Goal: Communication & Community: Answer question/provide support

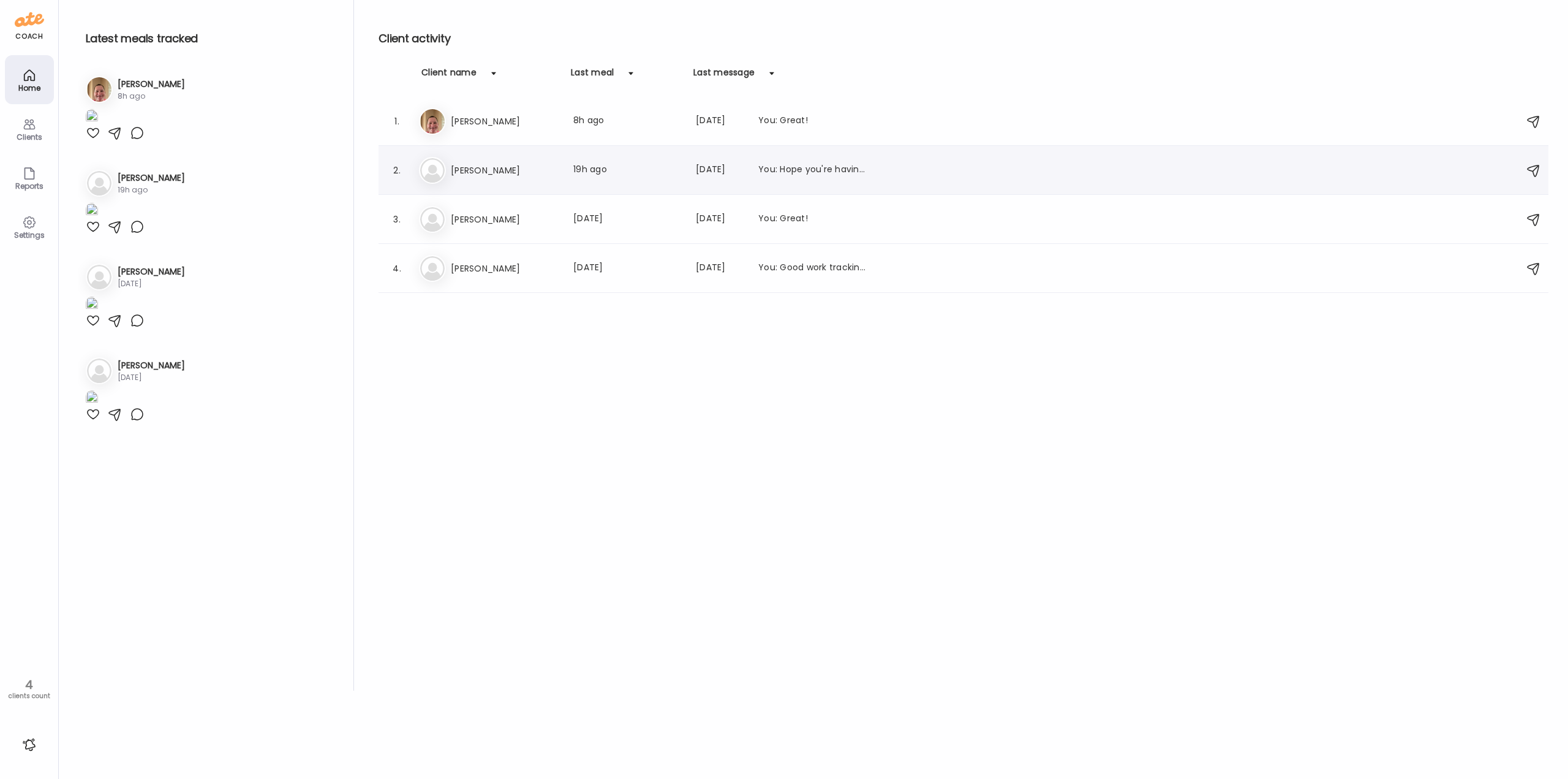
click at [488, 174] on h3 "[PERSON_NAME]" at bounding box center [505, 170] width 108 height 15
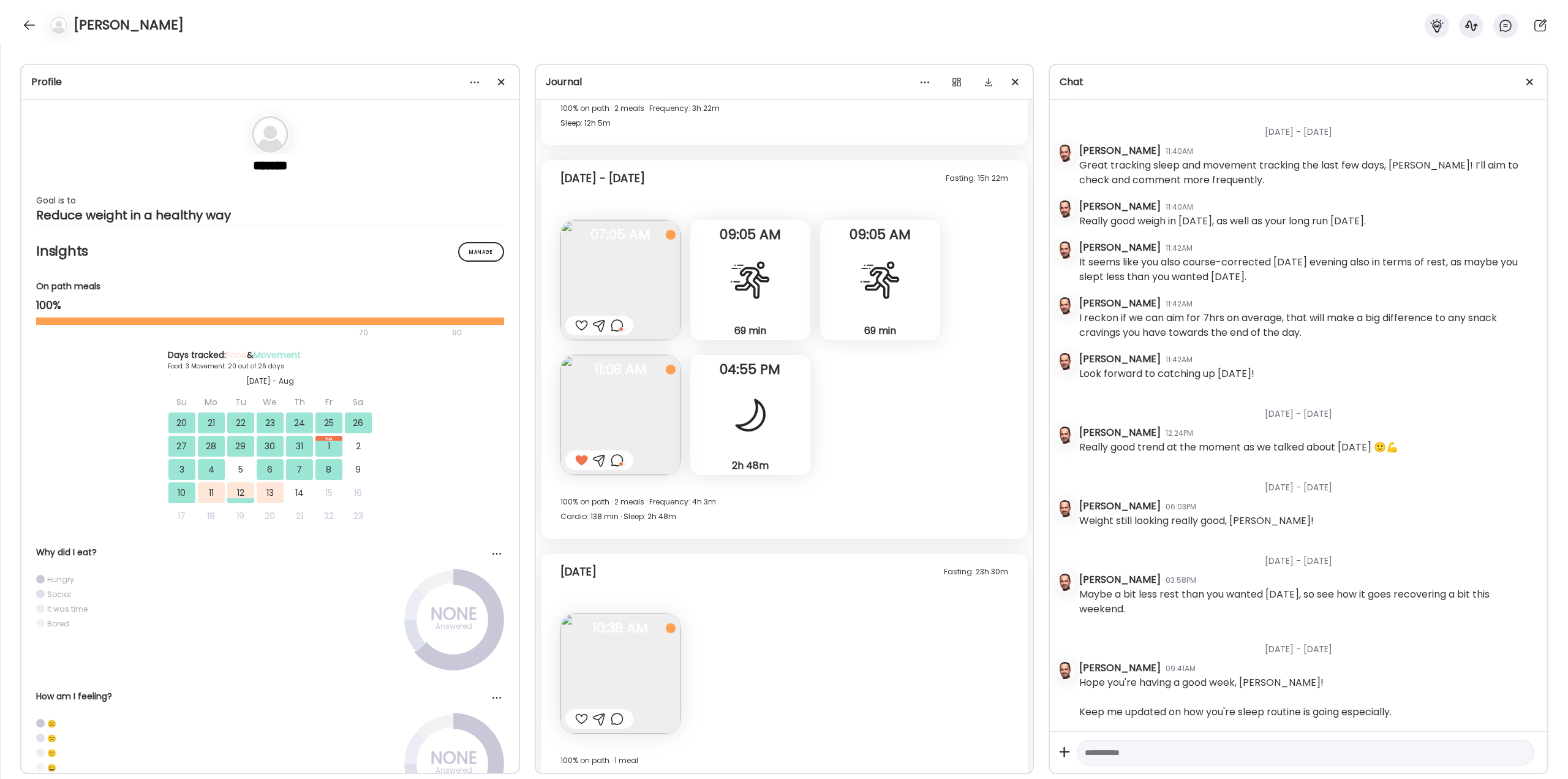
scroll to position [9628, 0]
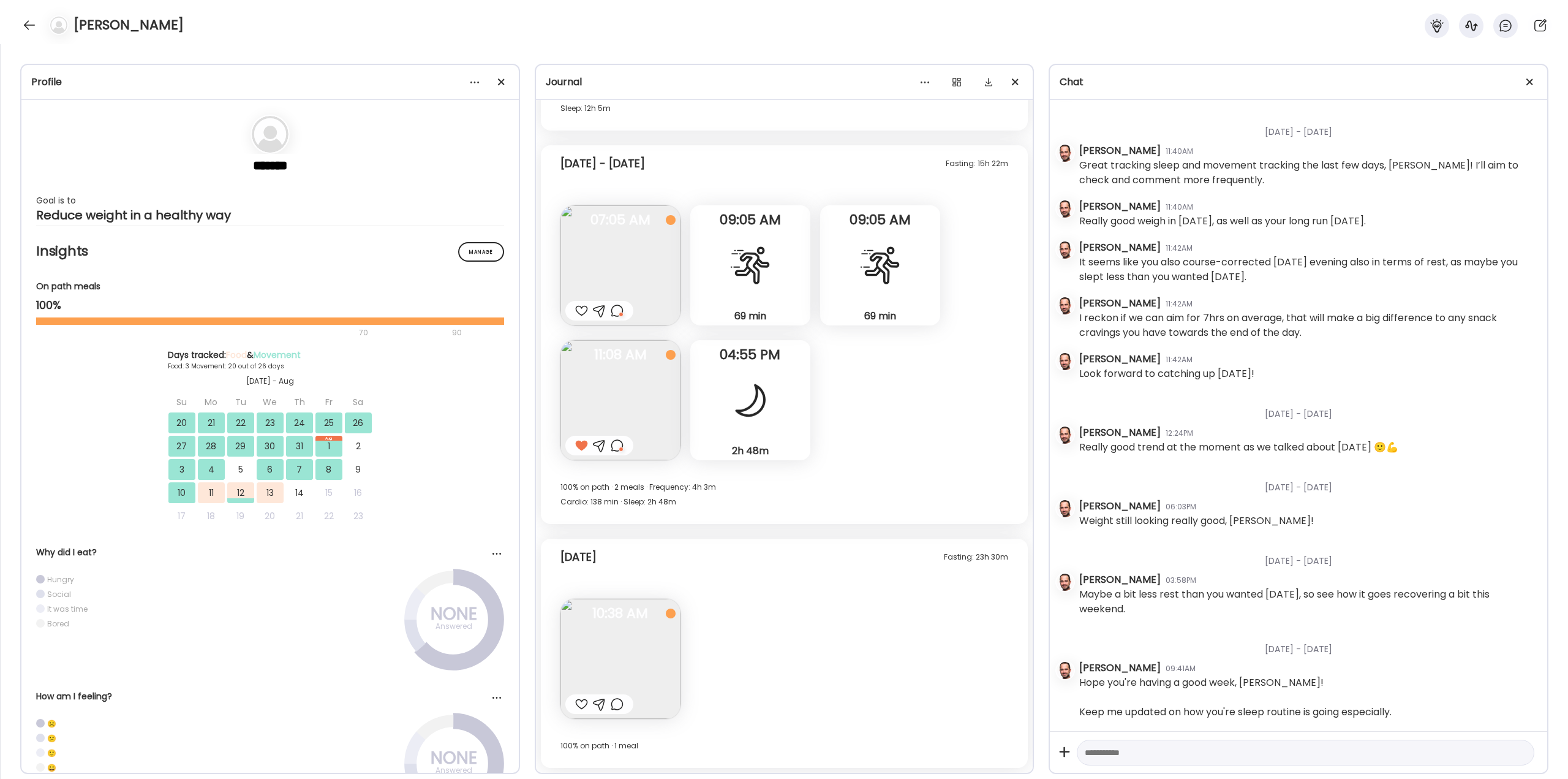
click at [609, 294] on div at bounding box center [751, 400] width 44 height 44
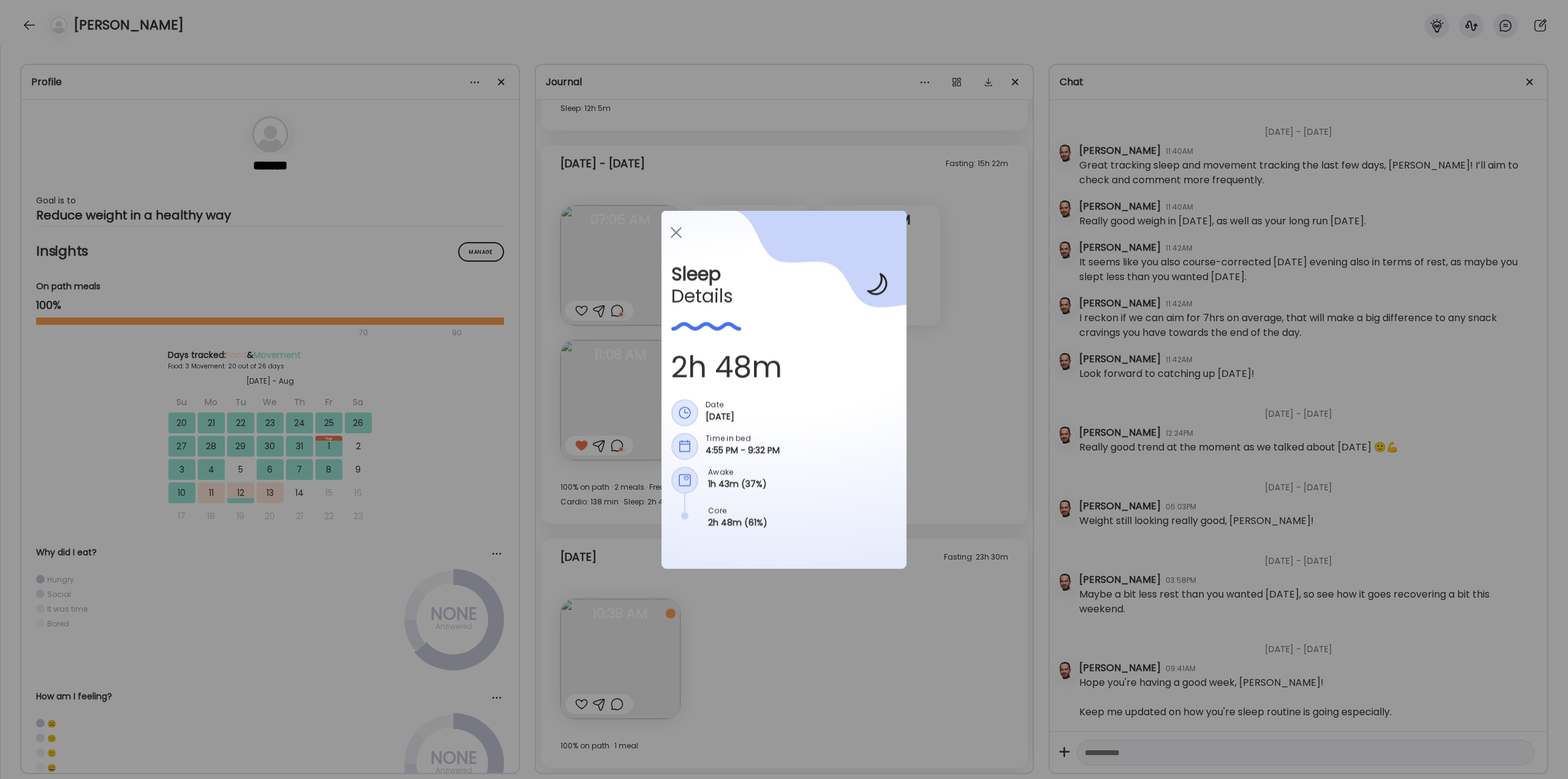
click at [609, 294] on div "Ate Coach Dashboard Wahoo! It’s official Take a moment to set up your Coach Pro…" at bounding box center [784, 390] width 1568 height 779
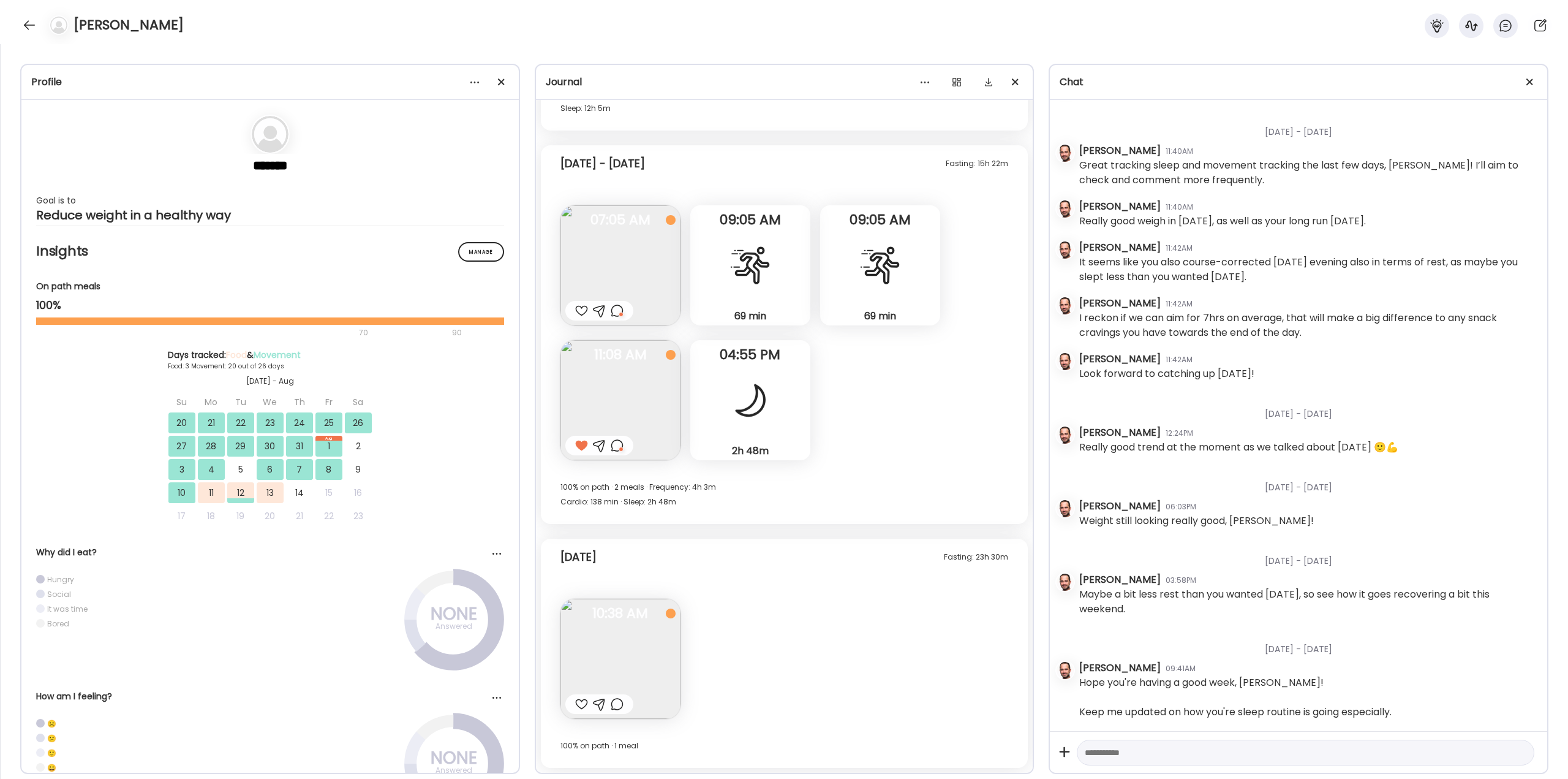
click at [609, 294] on div "2h 48m Sleep" at bounding box center [750, 400] width 120 height 120
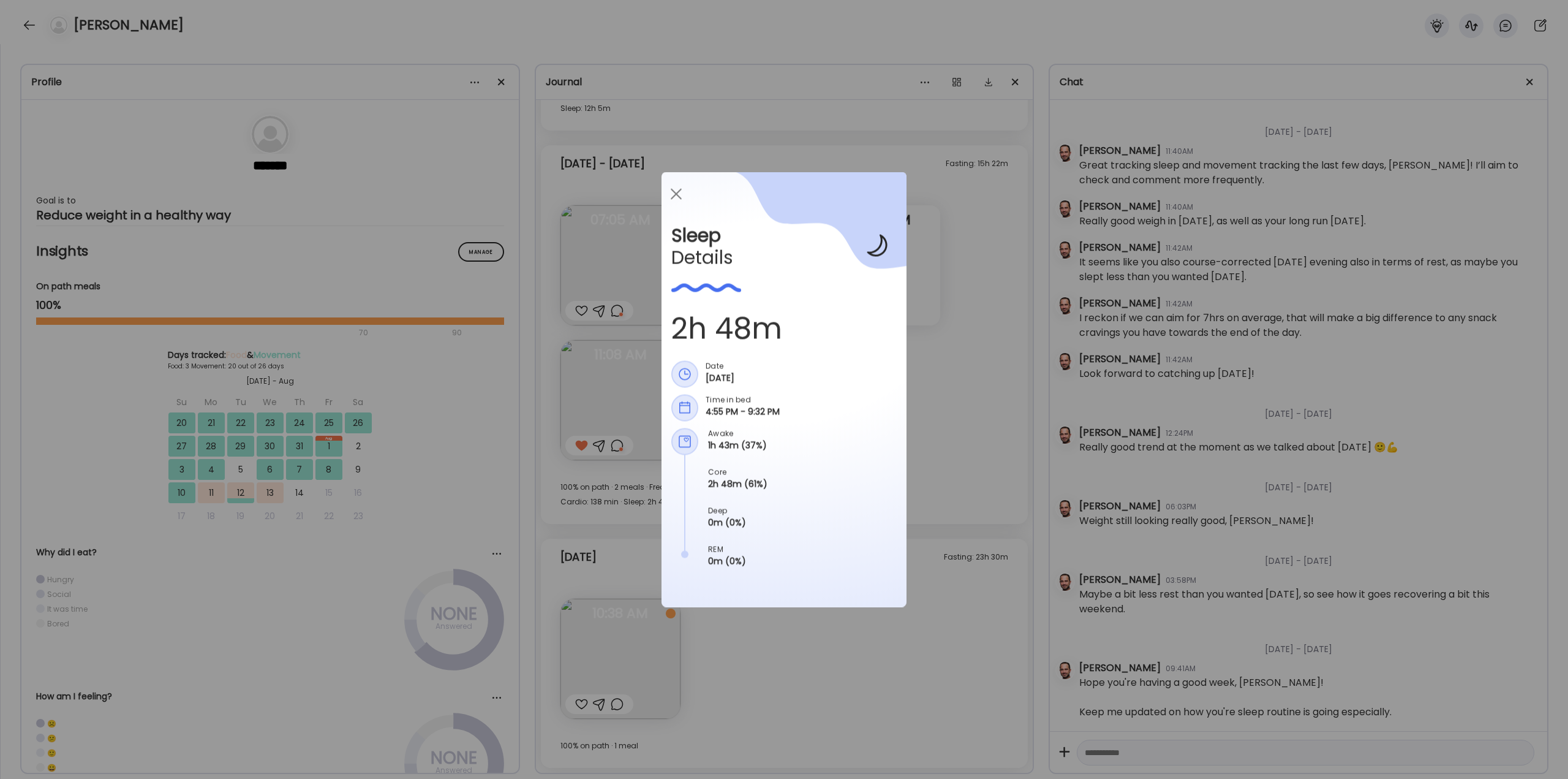
click at [609, 294] on div "Ate Coach Dashboard Wahoo! It’s official Take a moment to set up your Coach Pro…" at bounding box center [784, 390] width 1568 height 779
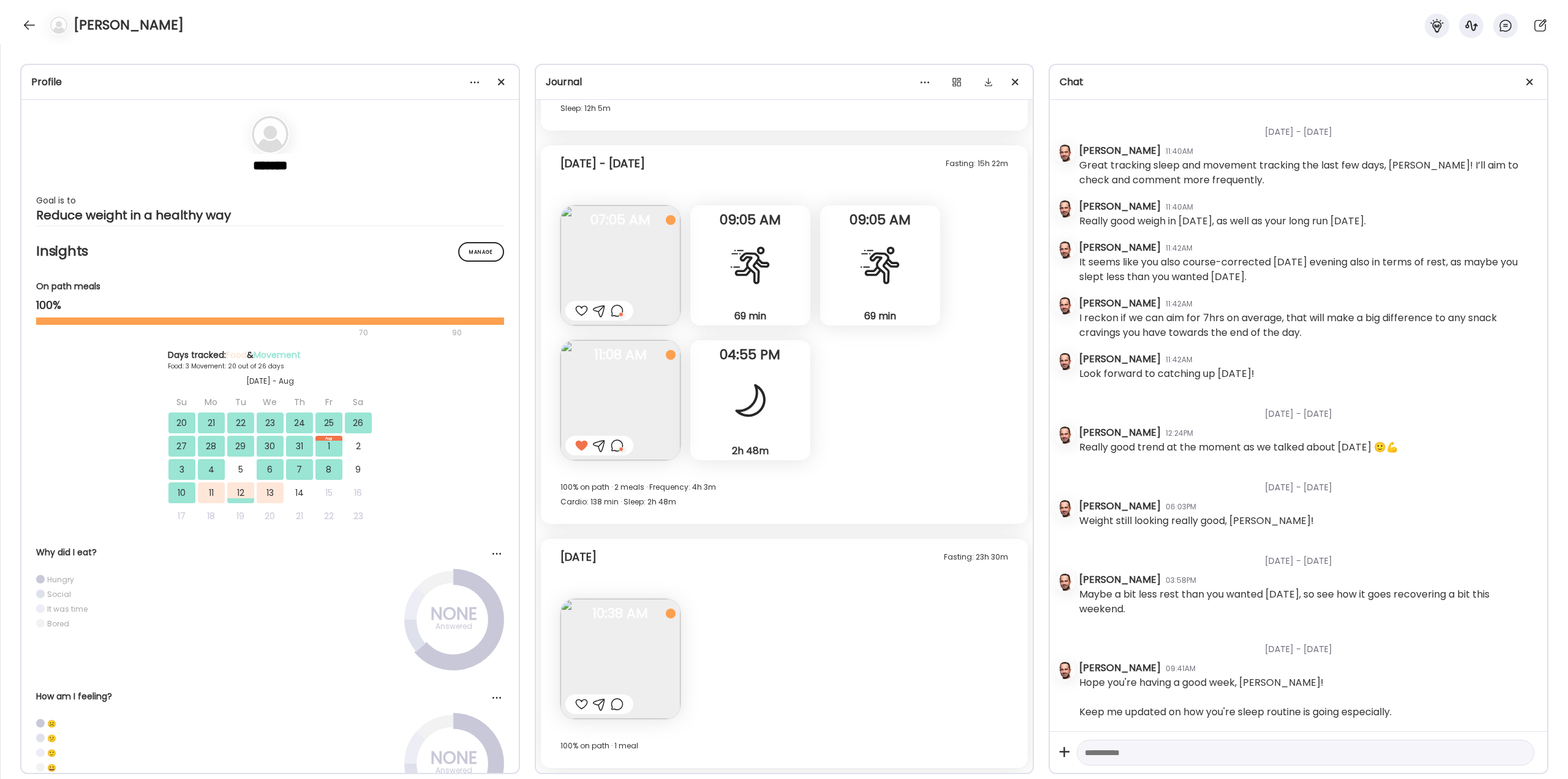
click at [609, 294] on div at bounding box center [617, 704] width 13 height 15
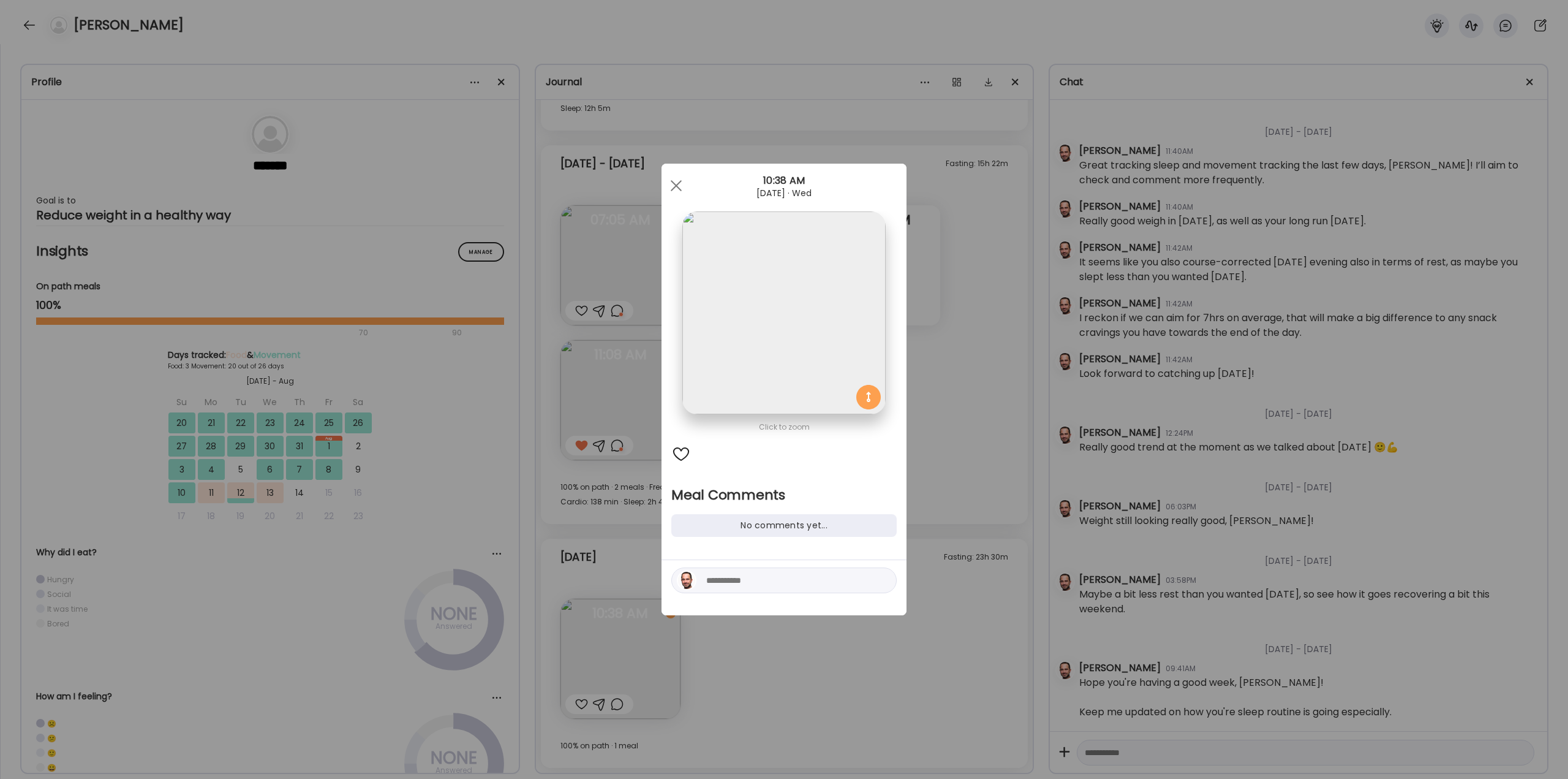
click at [609, 294] on textarea at bounding box center [789, 580] width 166 height 15
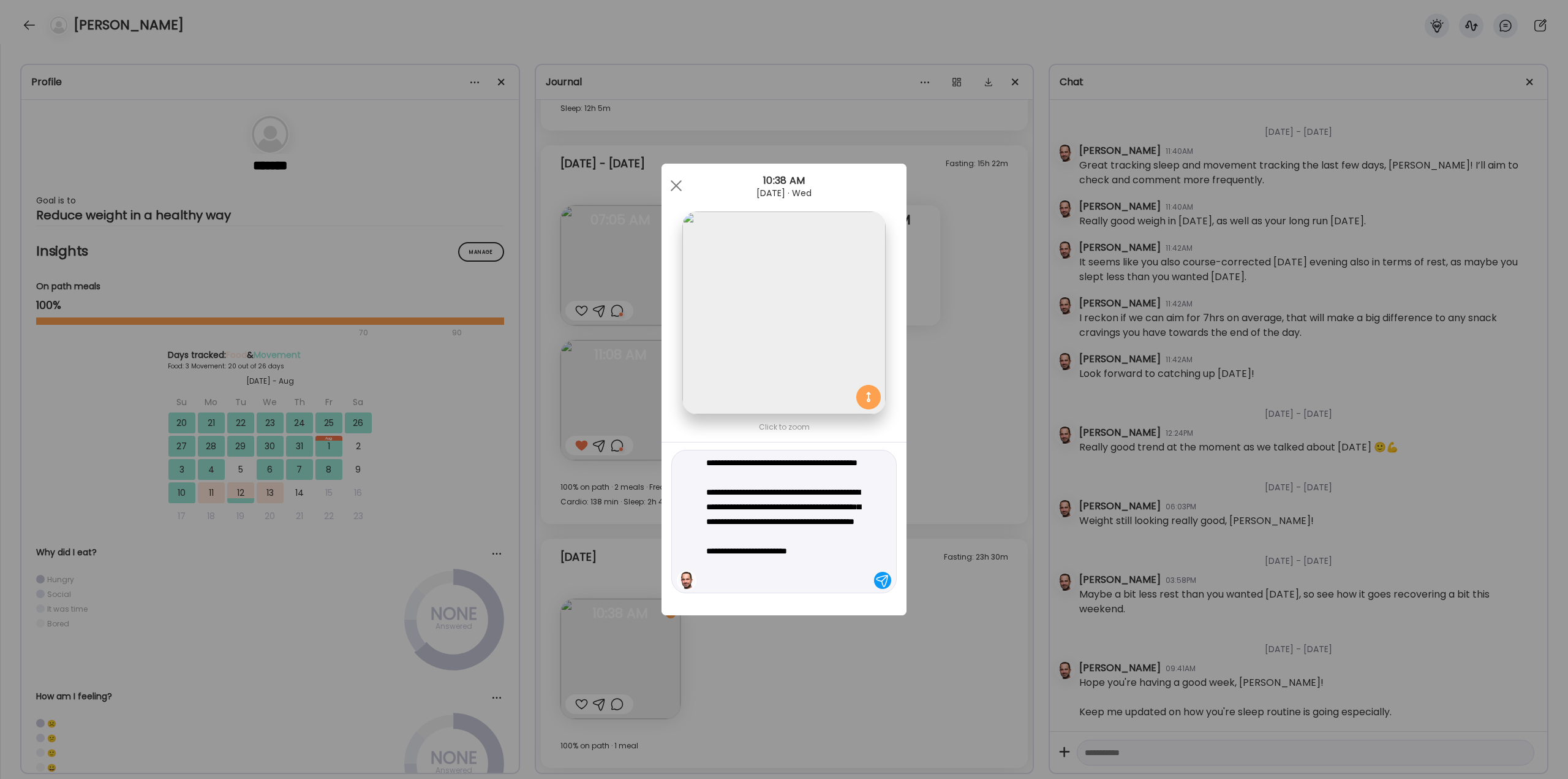
type textarea "**********"
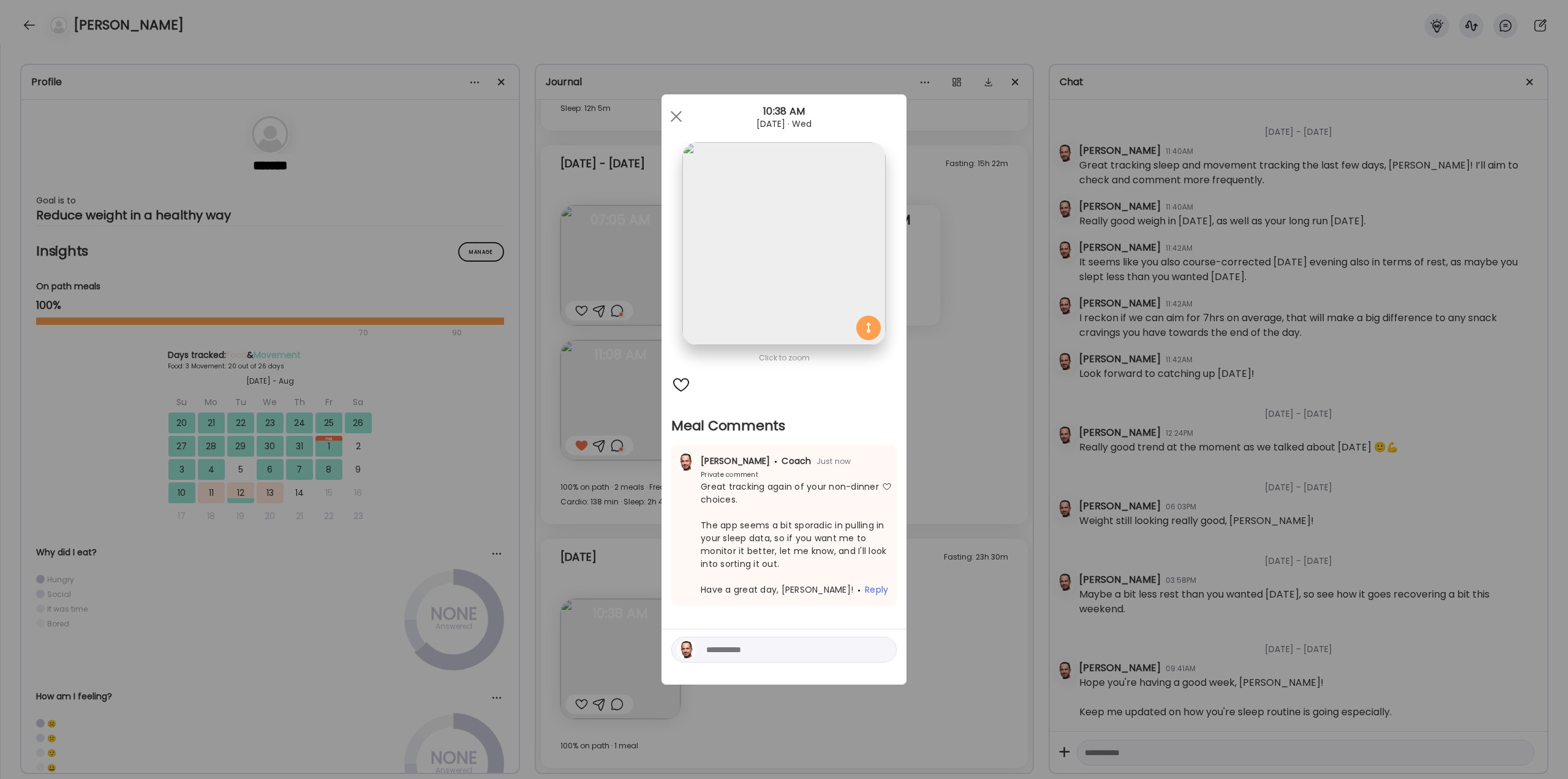
click at [609, 294] on div "Ate Coach Dashboard Wahoo! It’s official Take a moment to set up your Coach Pro…" at bounding box center [784, 390] width 1568 height 779
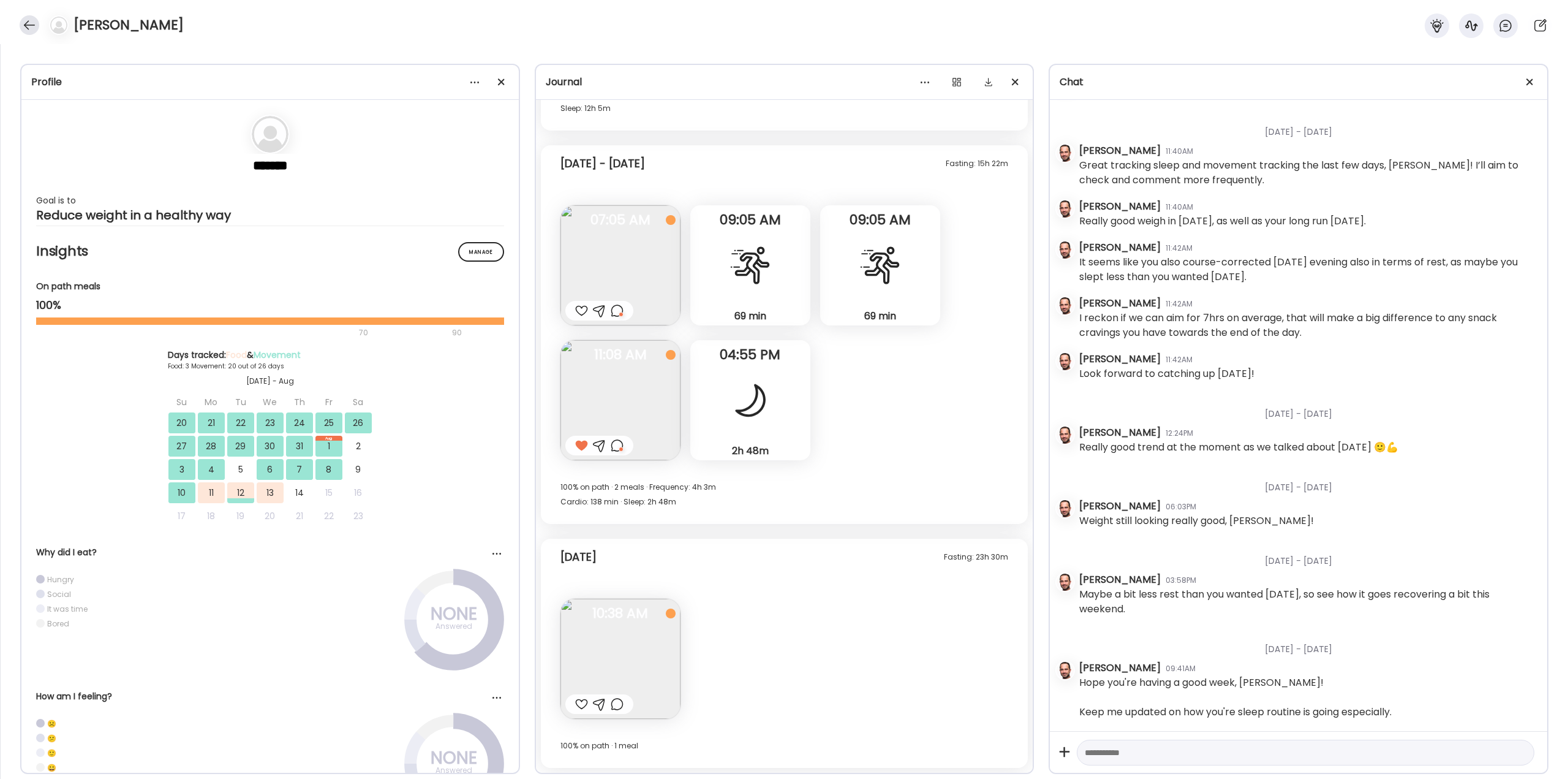
click at [27, 27] on div at bounding box center [29, 24] width 19 height 19
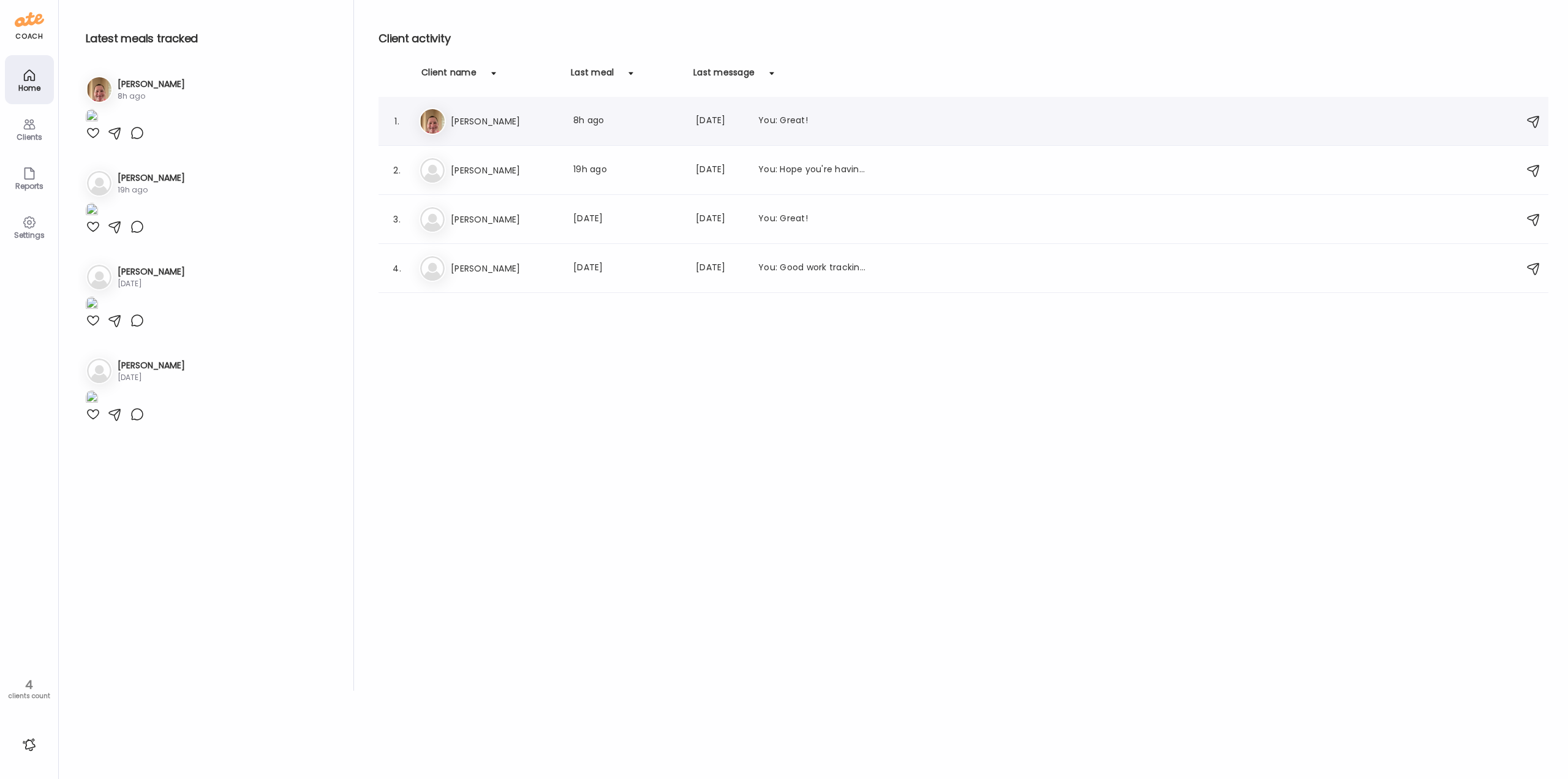
click at [502, 129] on div "Er [PERSON_NAME] Last meal: 8h ago Last message: [DATE] You: Great!" at bounding box center [965, 121] width 1093 height 27
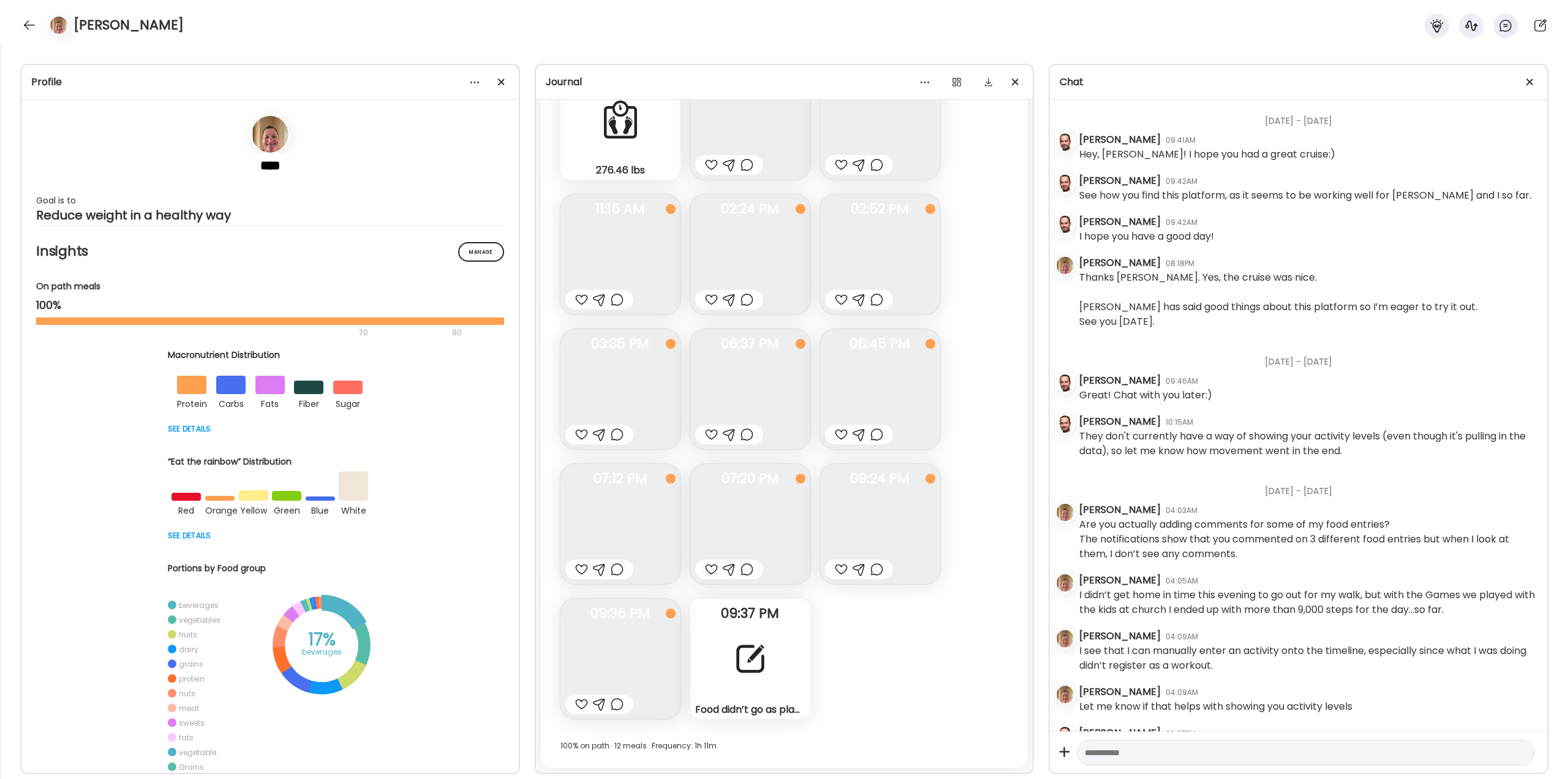
scroll to position [475, 0]
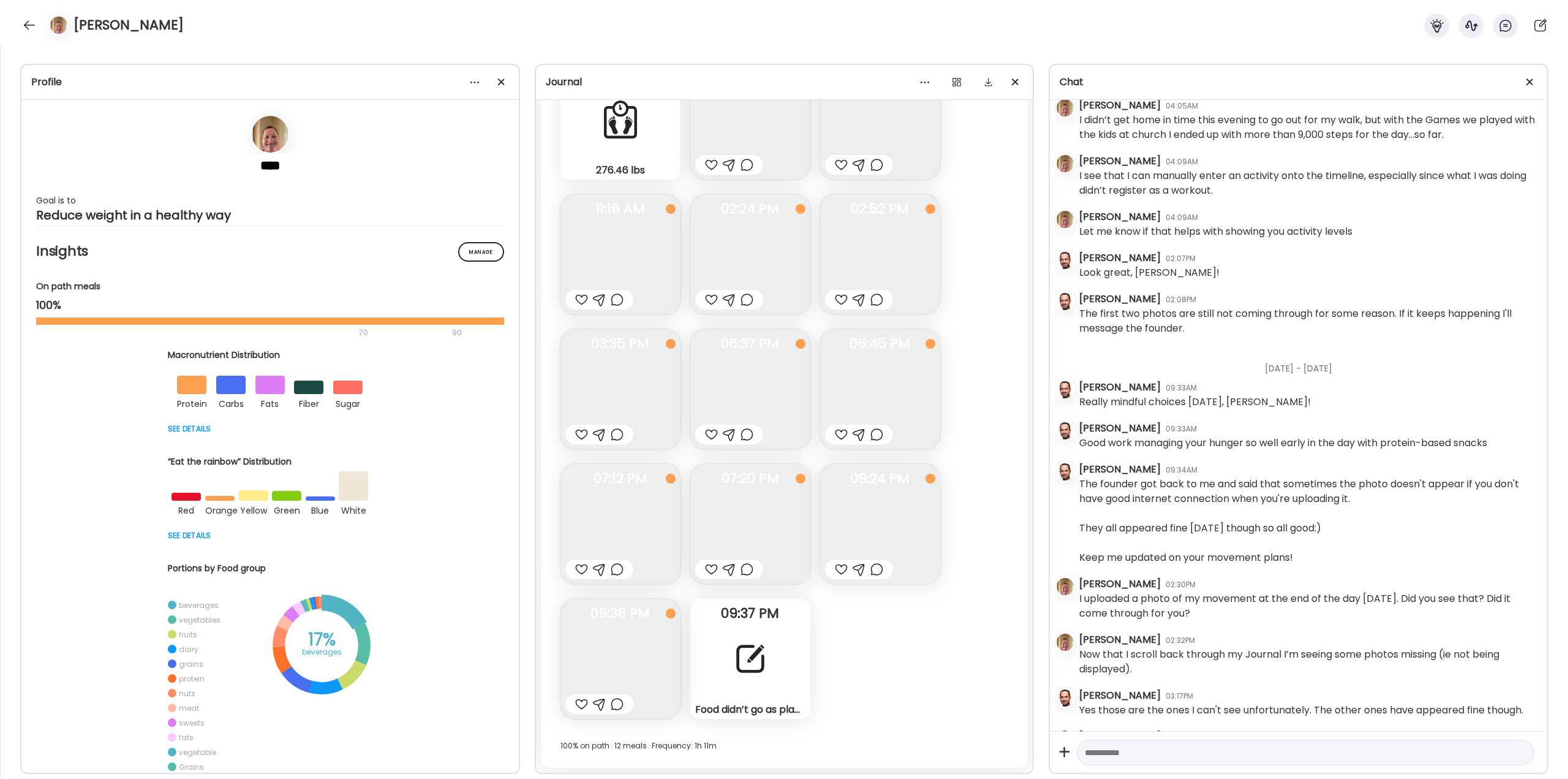
click at [609, 294] on div at bounding box center [751, 659] width 44 height 44
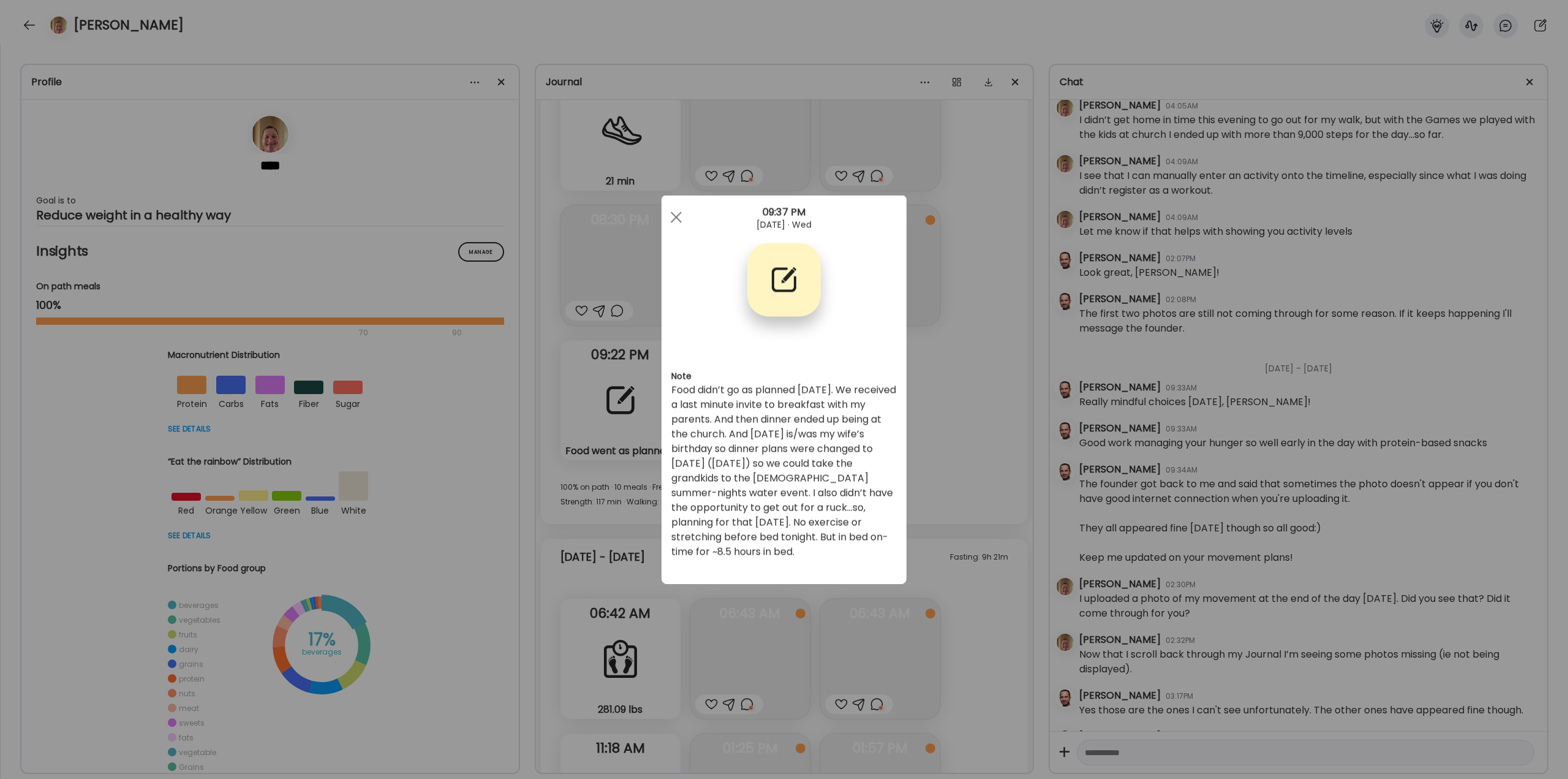
scroll to position [29765, 0]
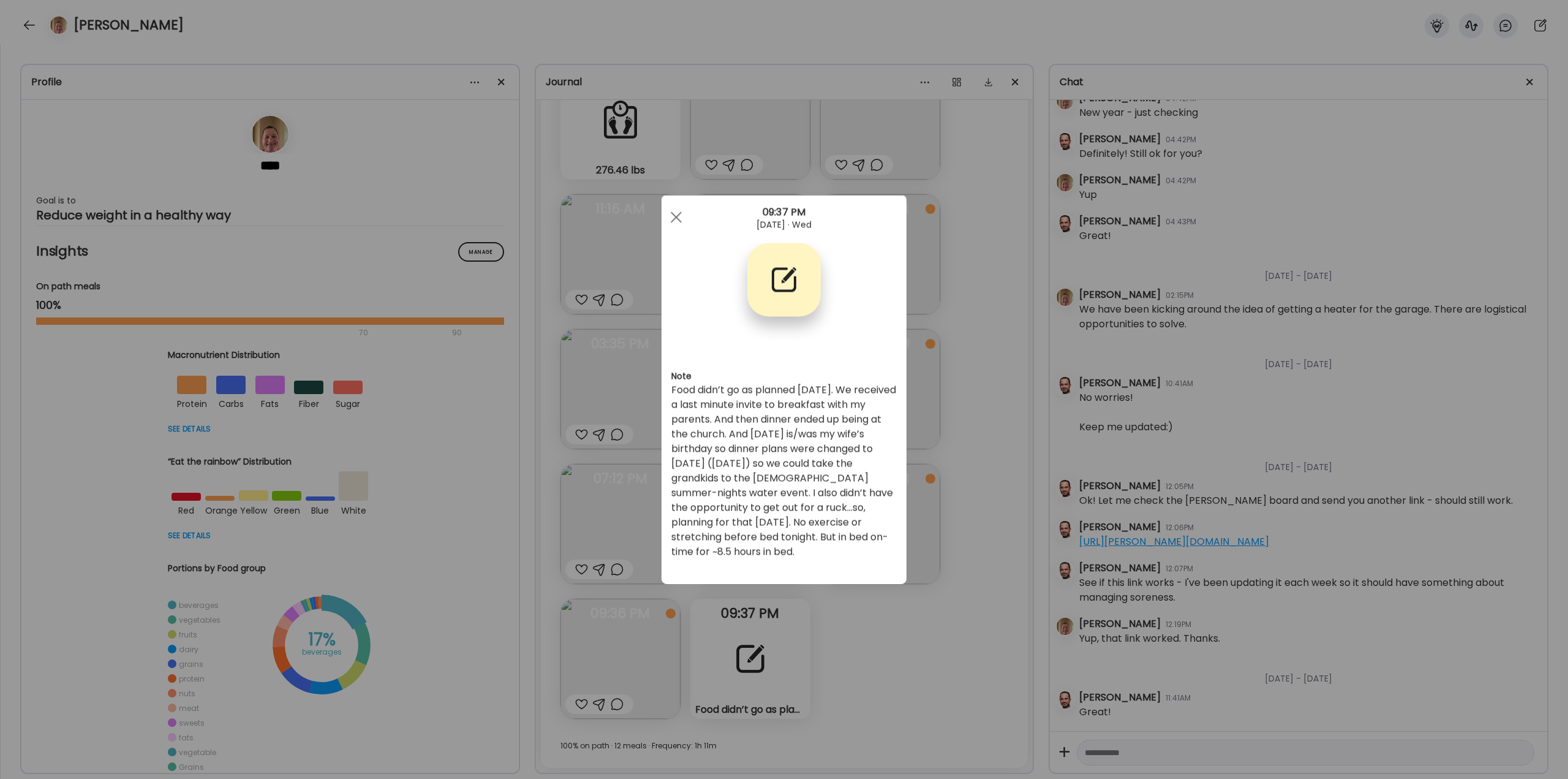
click at [609, 294] on div "Ate Coach Dashboard Wahoo! It’s official Take a moment to set up your Coach Pro…" at bounding box center [784, 390] width 1568 height 779
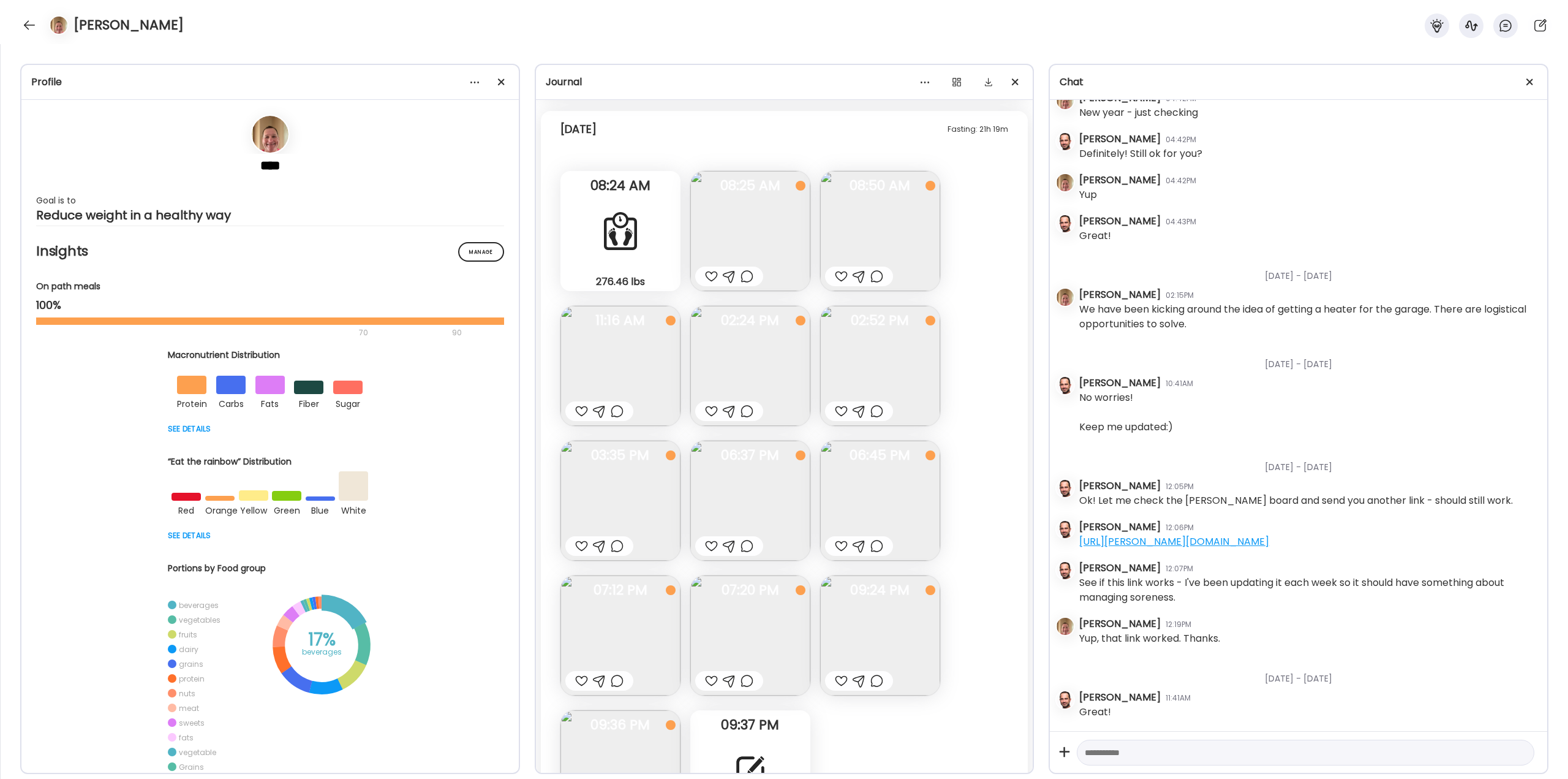
scroll to position [29520, 0]
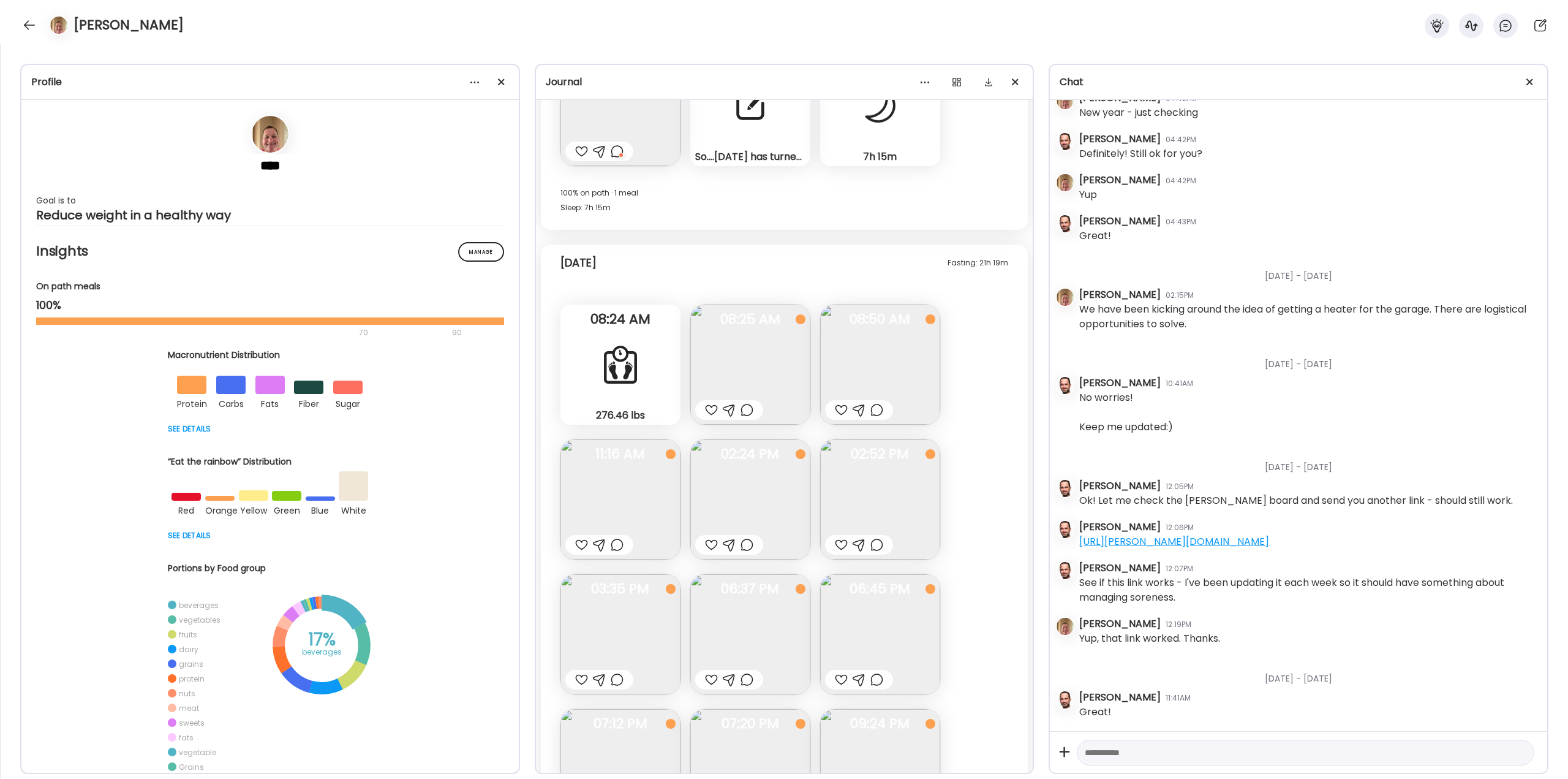
click at [609, 294] on img at bounding box center [750, 364] width 120 height 120
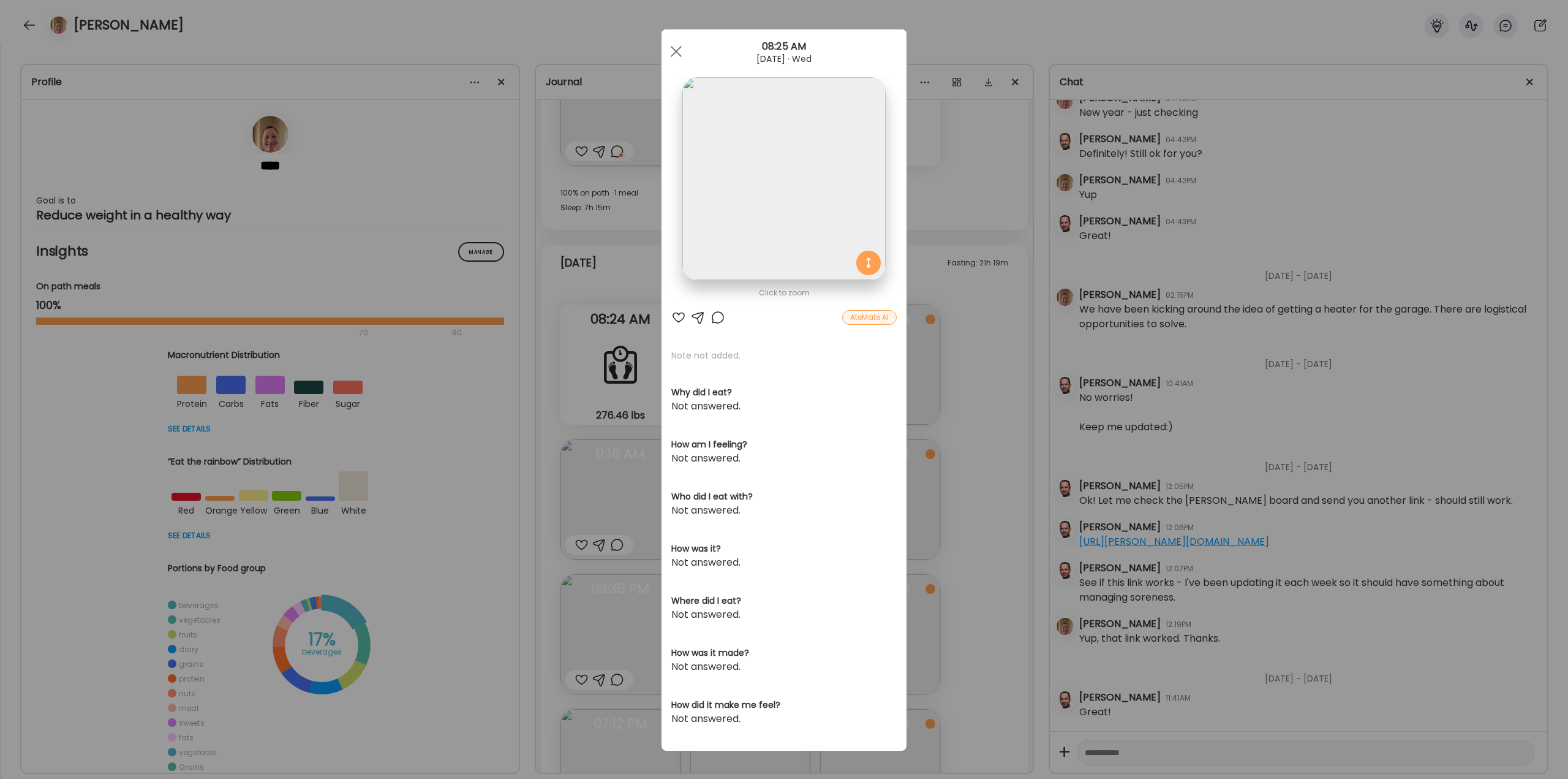
click at [609, 294] on div "Ate Coach Dashboard Wahoo! It’s official Take a moment to set up your Coach Pro…" at bounding box center [784, 390] width 1568 height 779
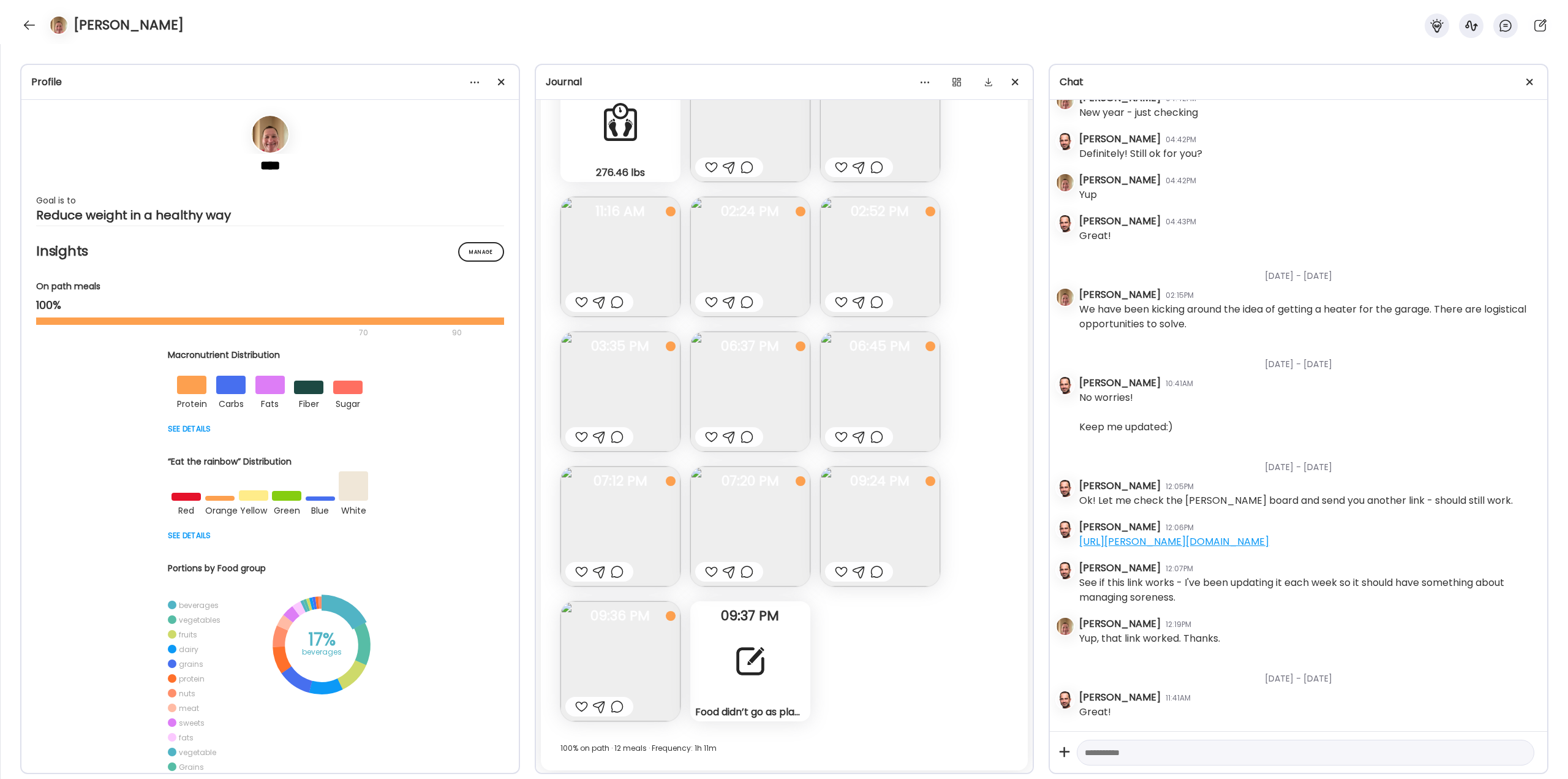
scroll to position [29765, 0]
click at [609, 294] on div at bounding box center [751, 659] width 44 height 44
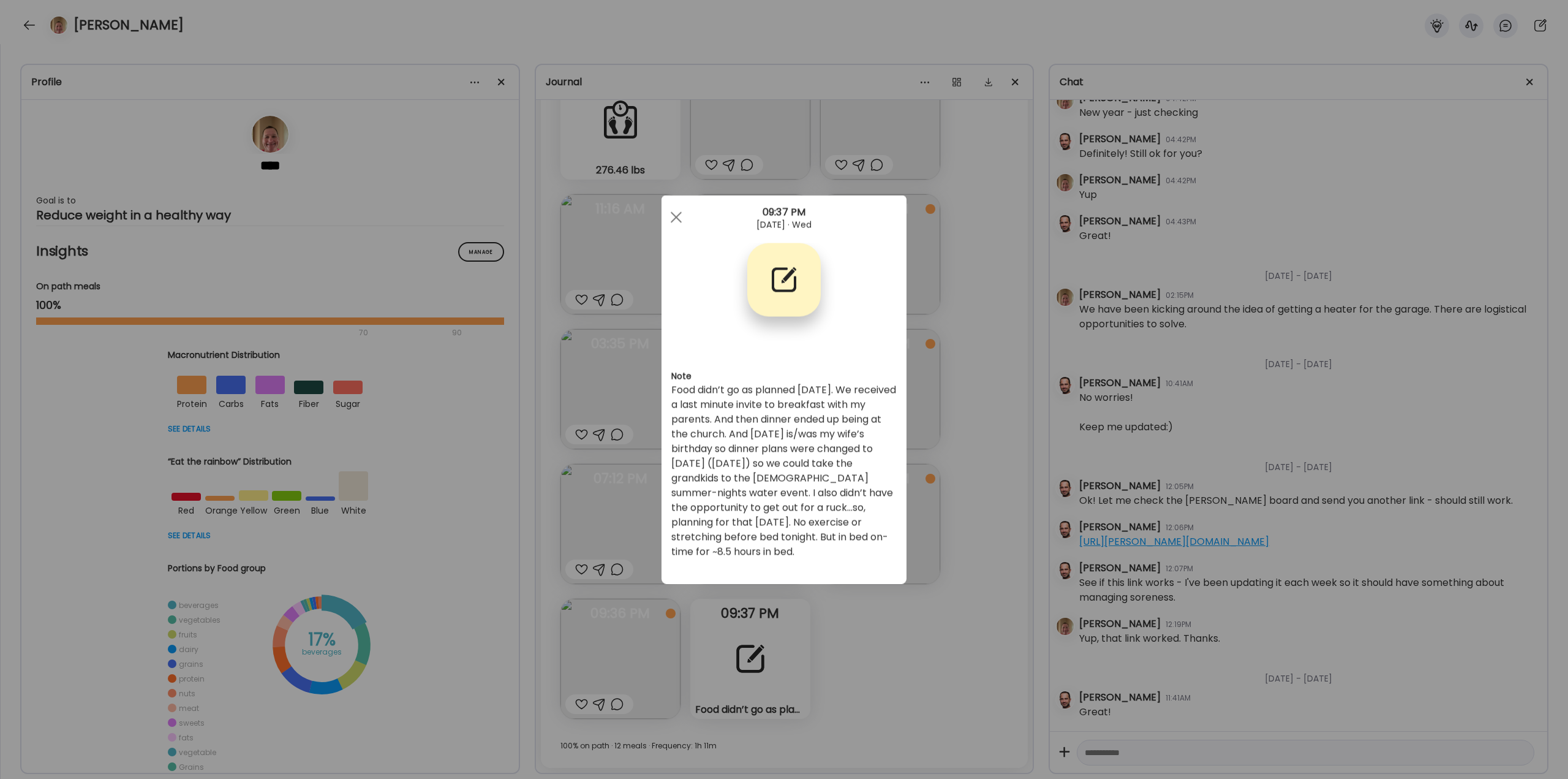
click at [609, 294] on div "Ate Coach Dashboard Wahoo! It’s official Take a moment to set up your Coach Pro…" at bounding box center [784, 390] width 1568 height 779
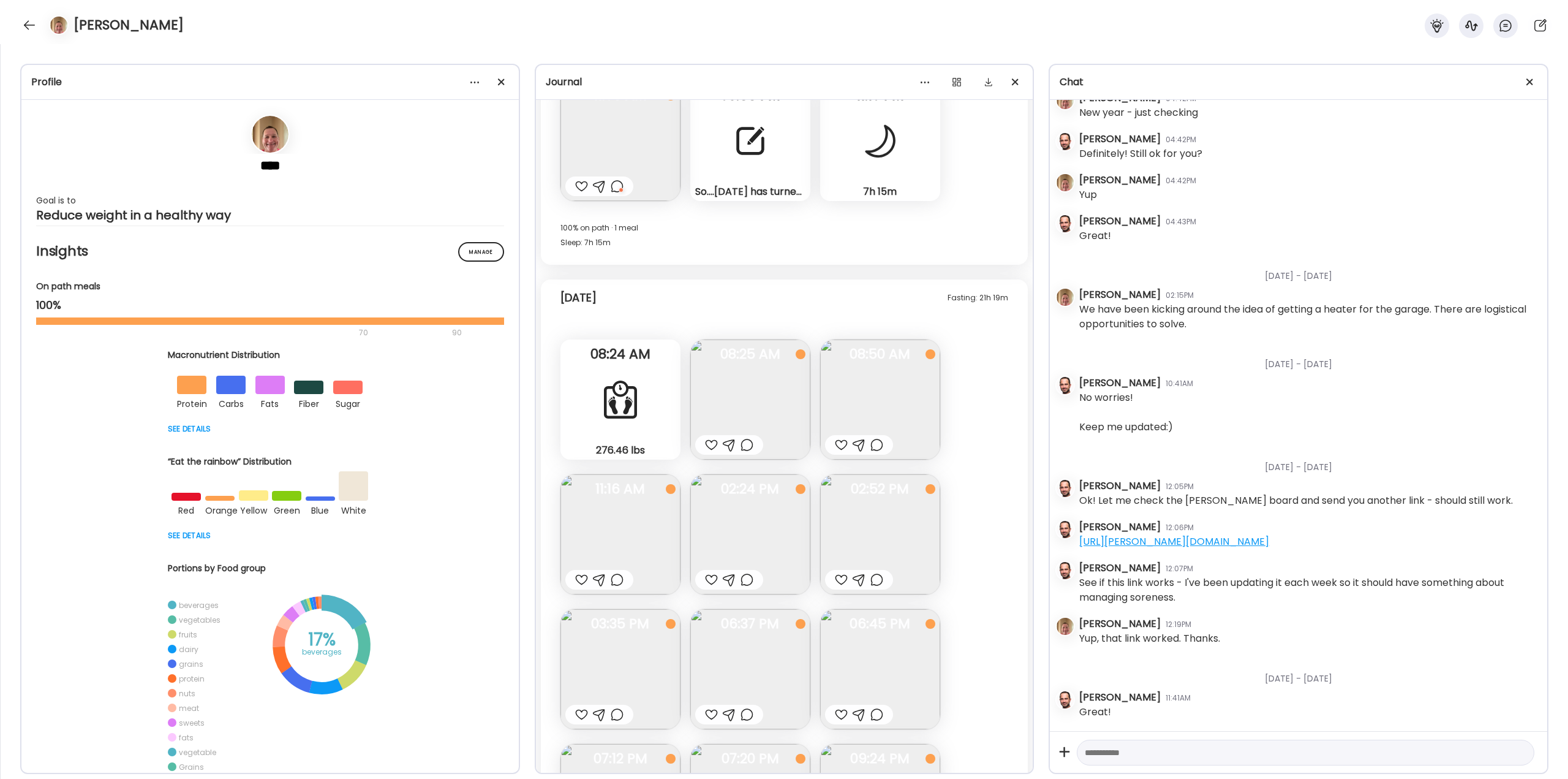
scroll to position [29459, 0]
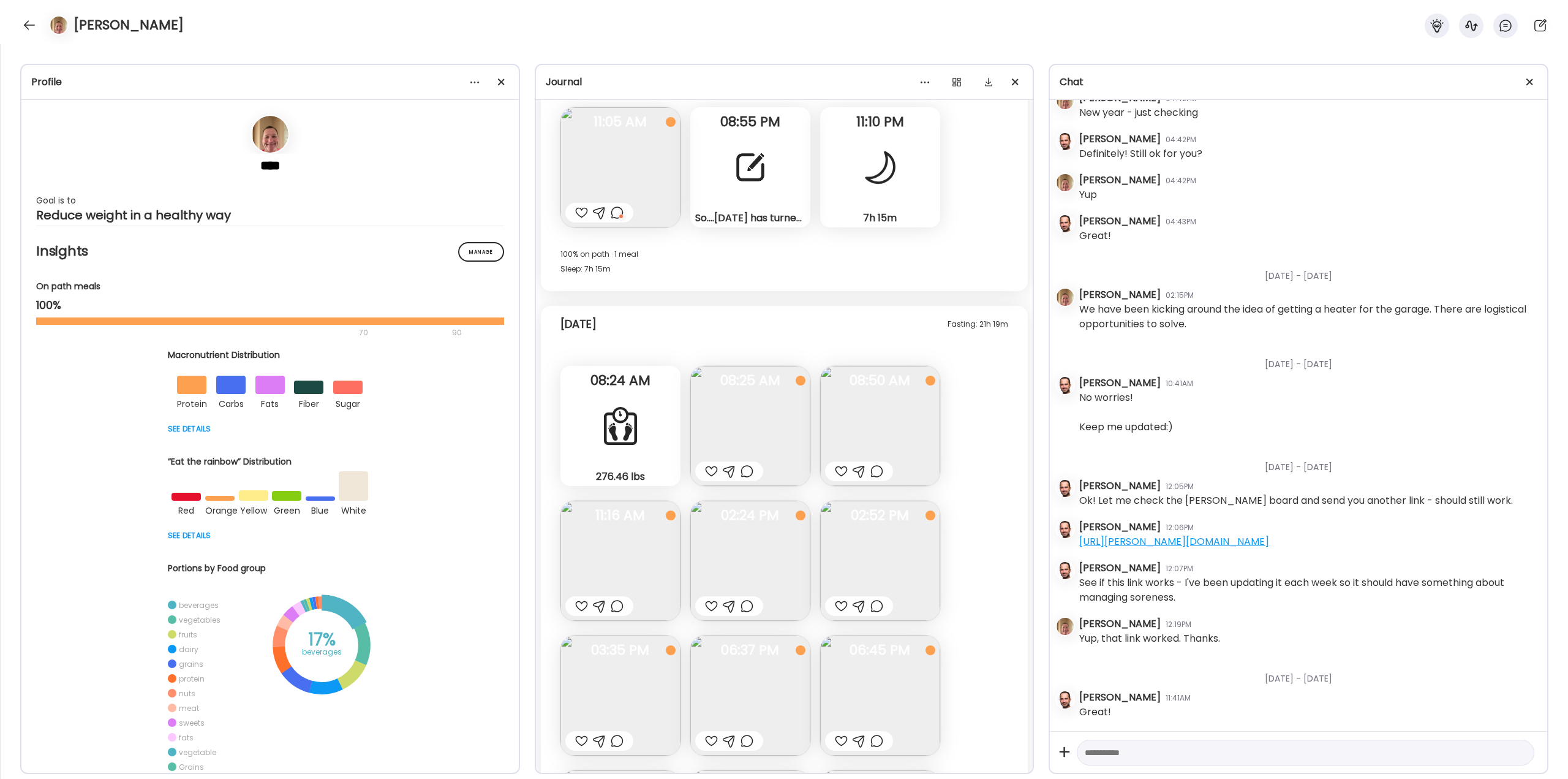
click at [609, 294] on div at bounding box center [747, 471] width 13 height 15
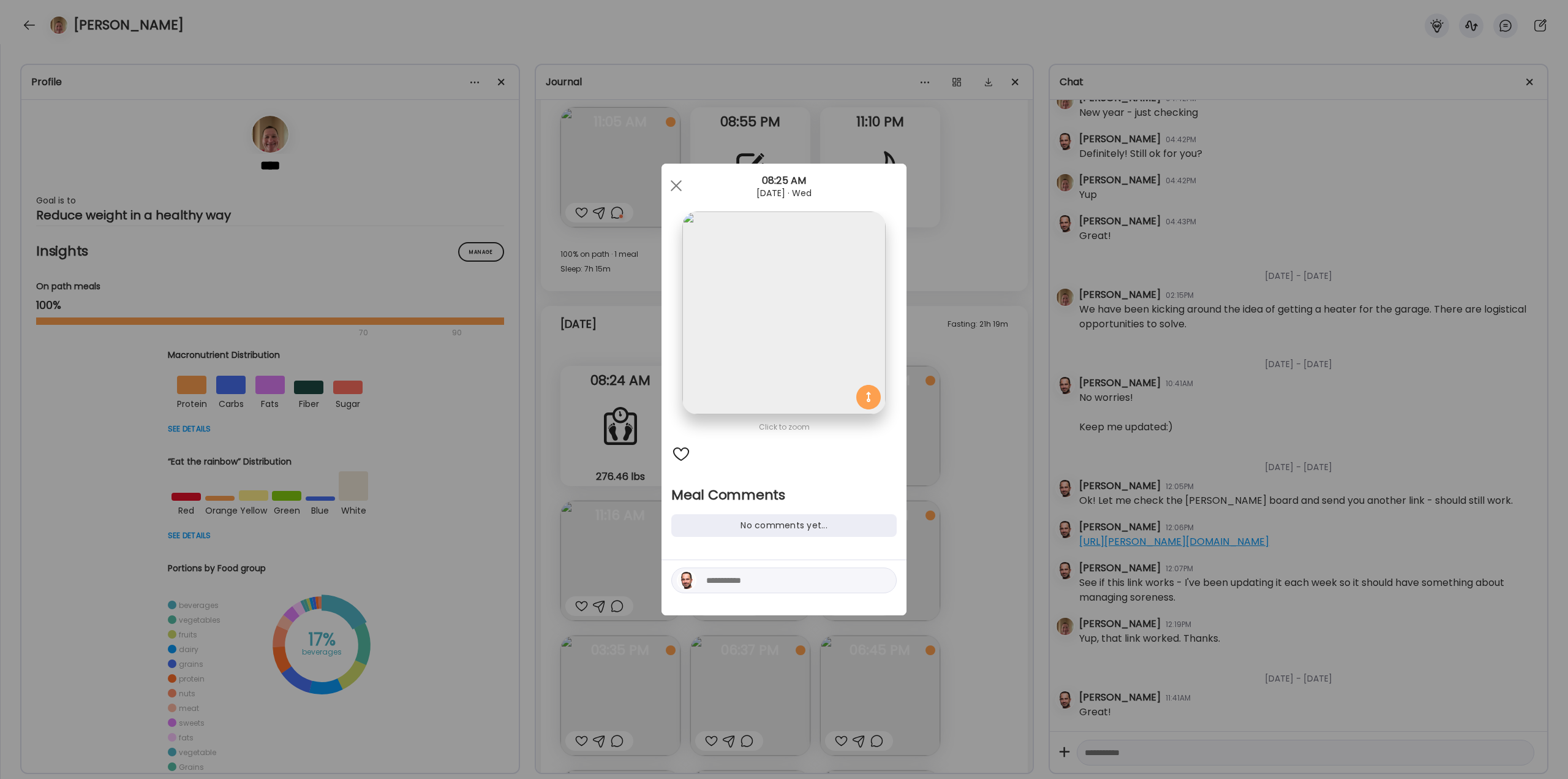
click at [609, 294] on textarea at bounding box center [789, 580] width 166 height 15
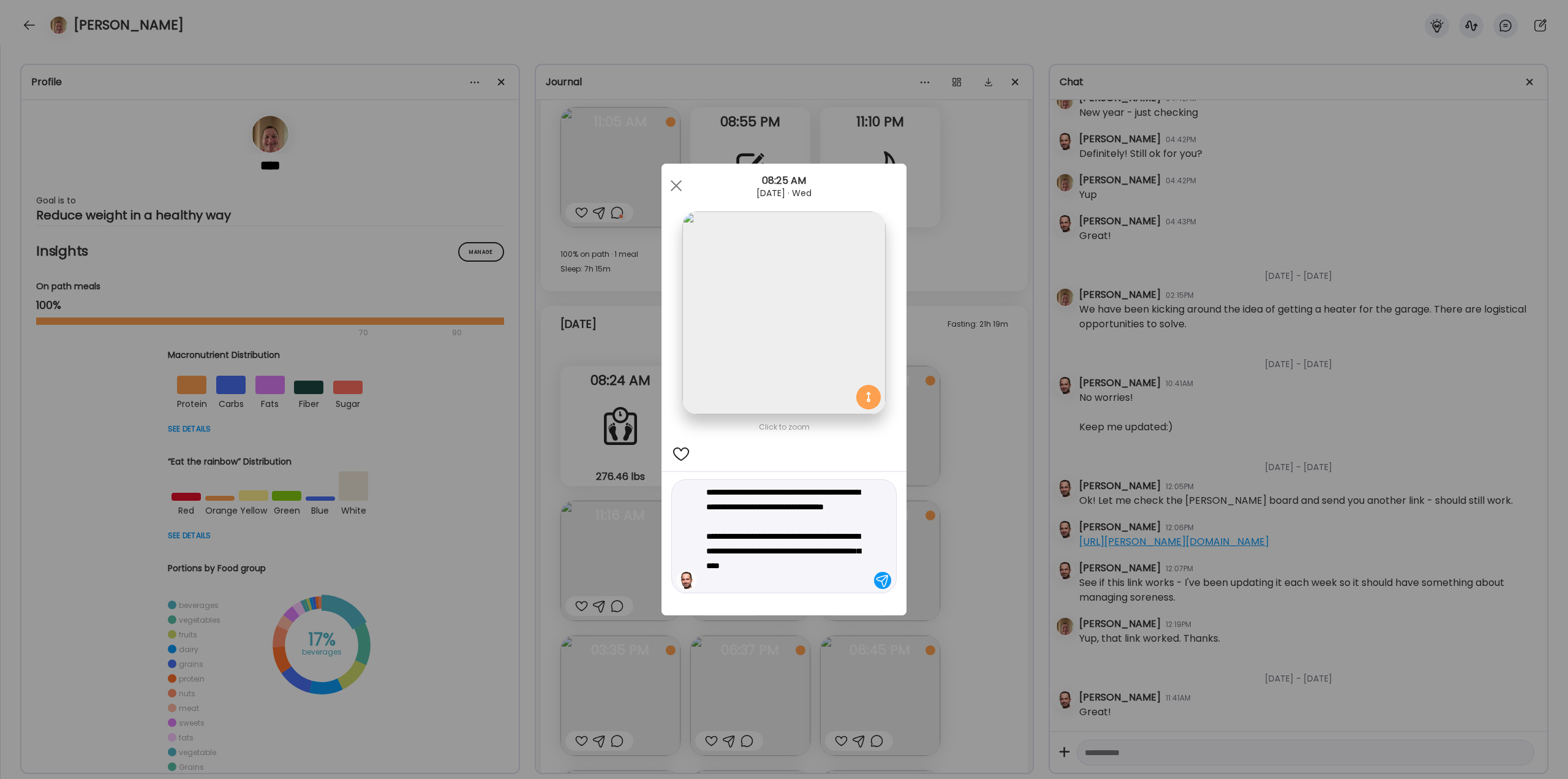
type textarea "**********"
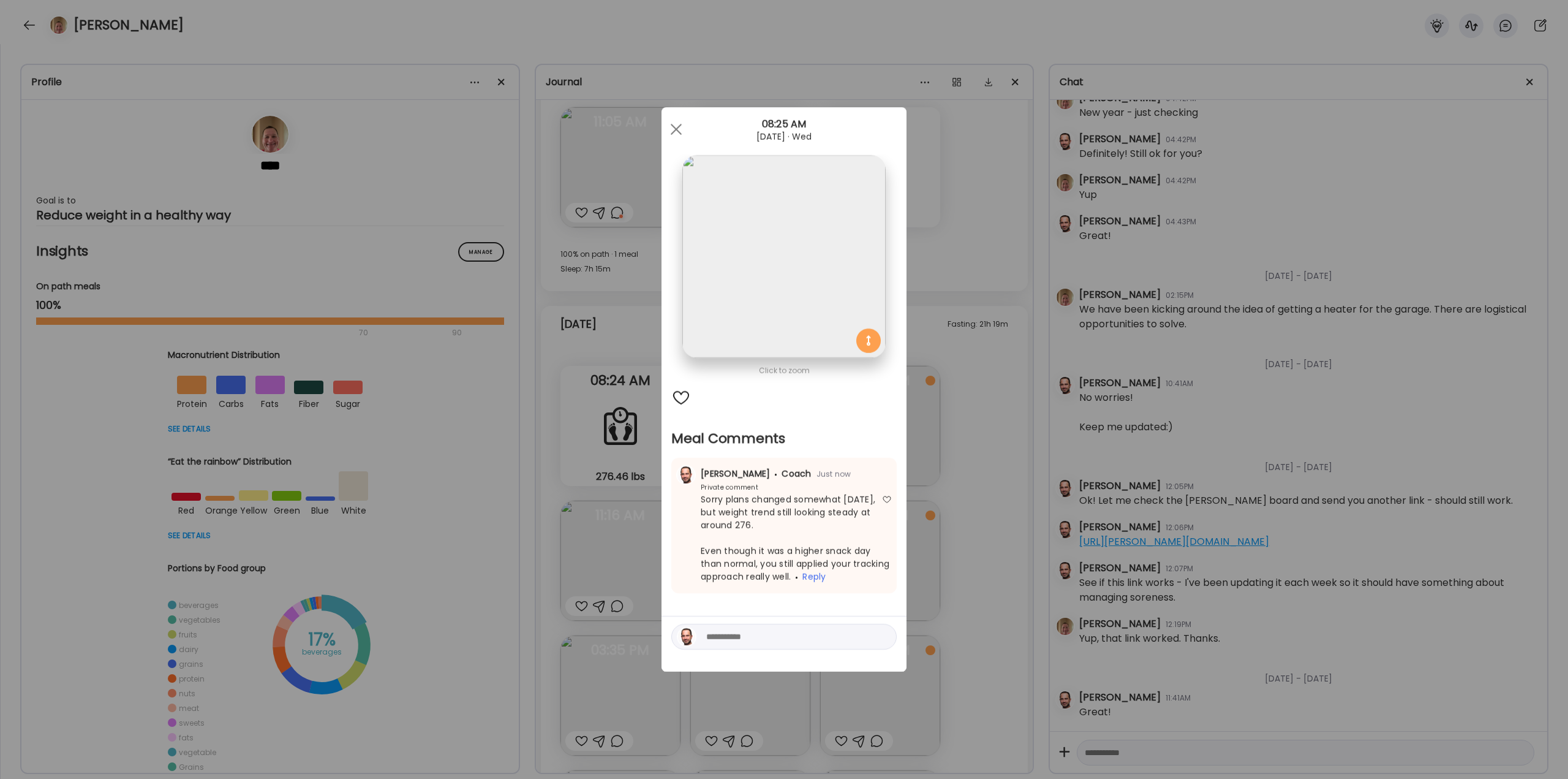
click at [609, 294] on div "Ate Coach Dashboard Wahoo! It’s official Take a moment to set up your Coach Pro…" at bounding box center [784, 390] width 1568 height 779
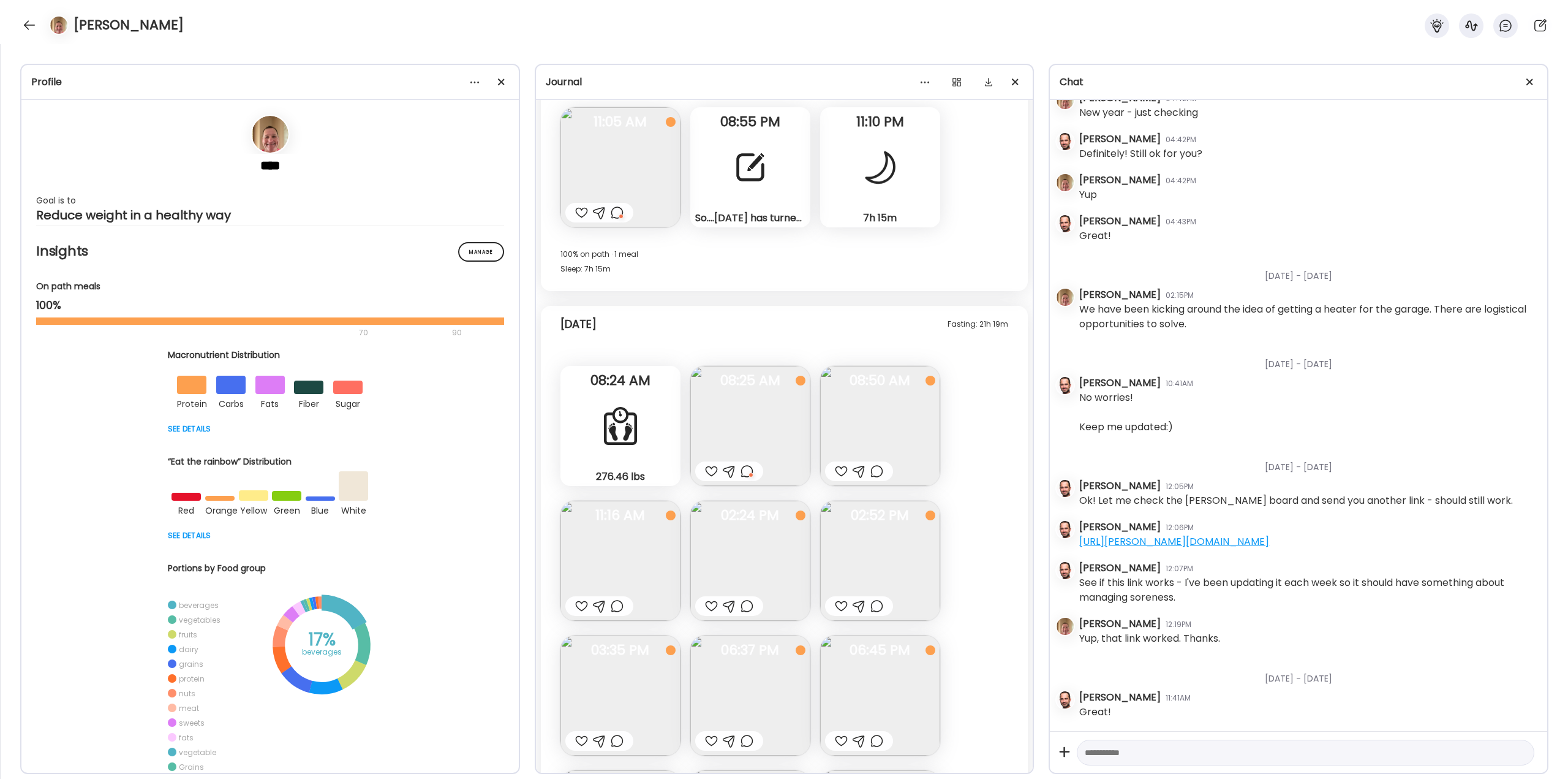
click at [609, 294] on div at bounding box center [841, 471] width 13 height 15
click at [609, 294] on img at bounding box center [620, 560] width 120 height 120
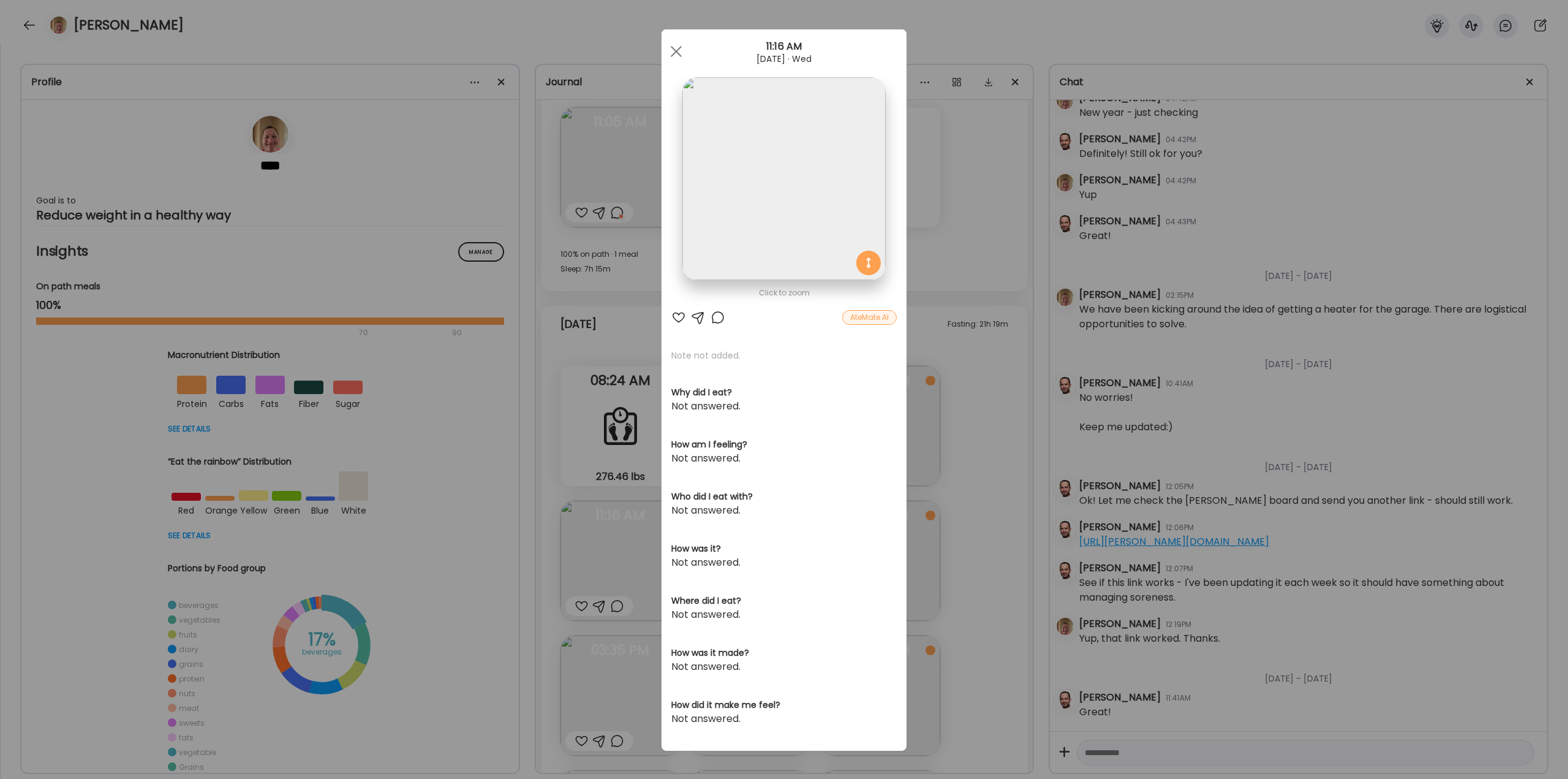
click at [609, 294] on div at bounding box center [718, 317] width 15 height 15
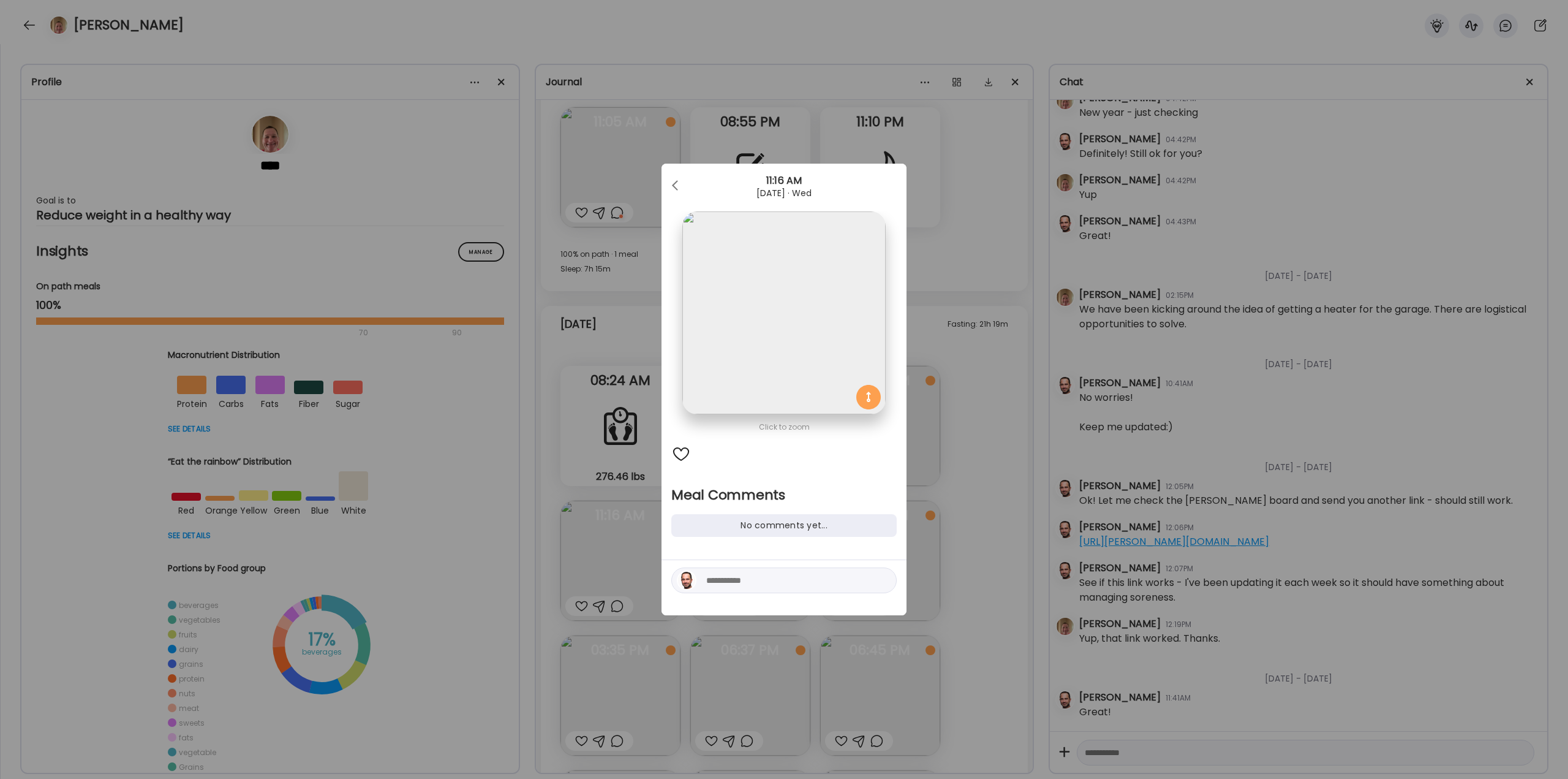
click at [609, 294] on textarea at bounding box center [789, 580] width 166 height 15
type textarea "**********"
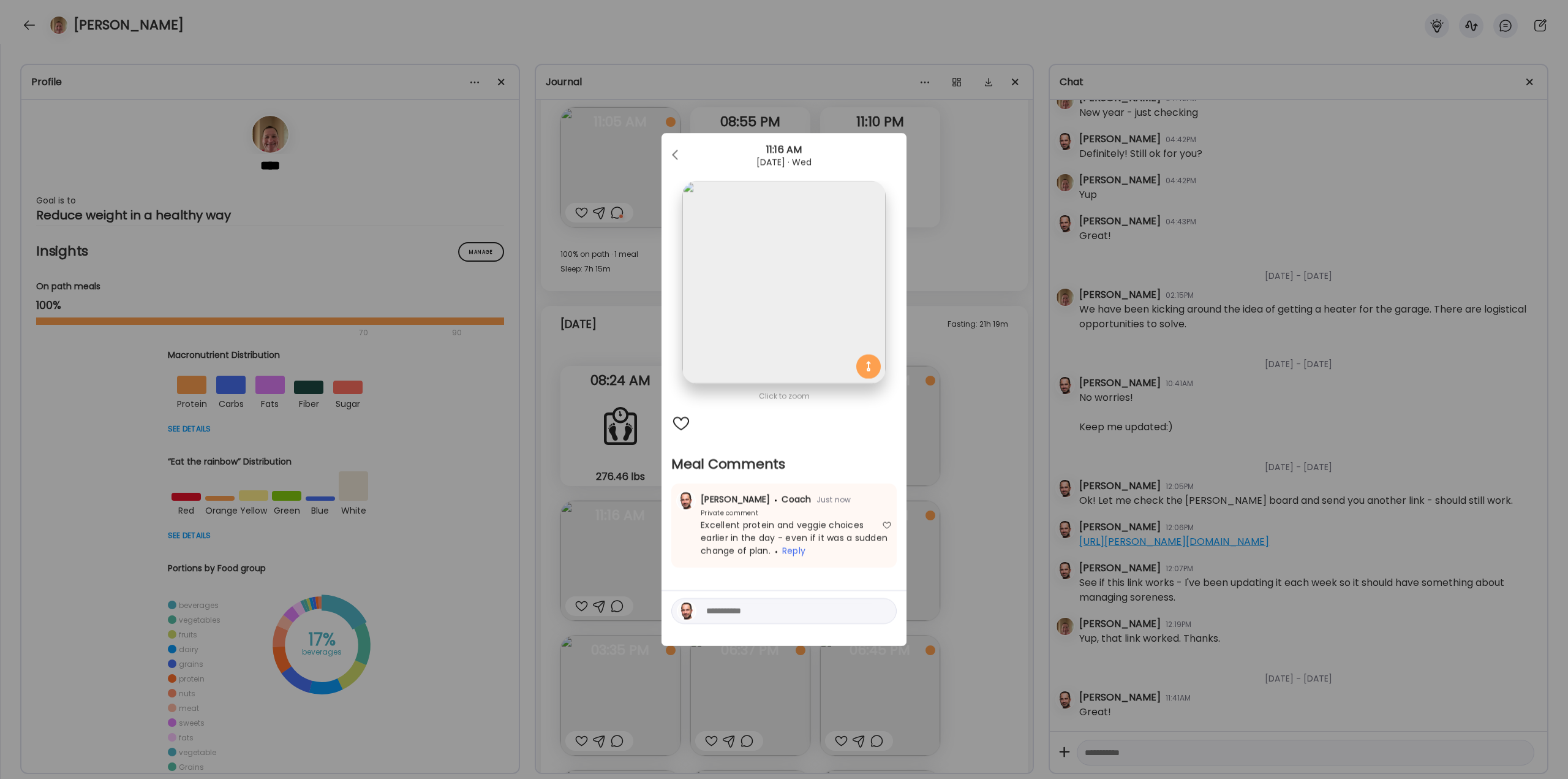
click at [609, 294] on div "Ate Coach Dashboard Wahoo! It’s official Take a moment to set up your Coach Pro…" at bounding box center [784, 390] width 1568 height 779
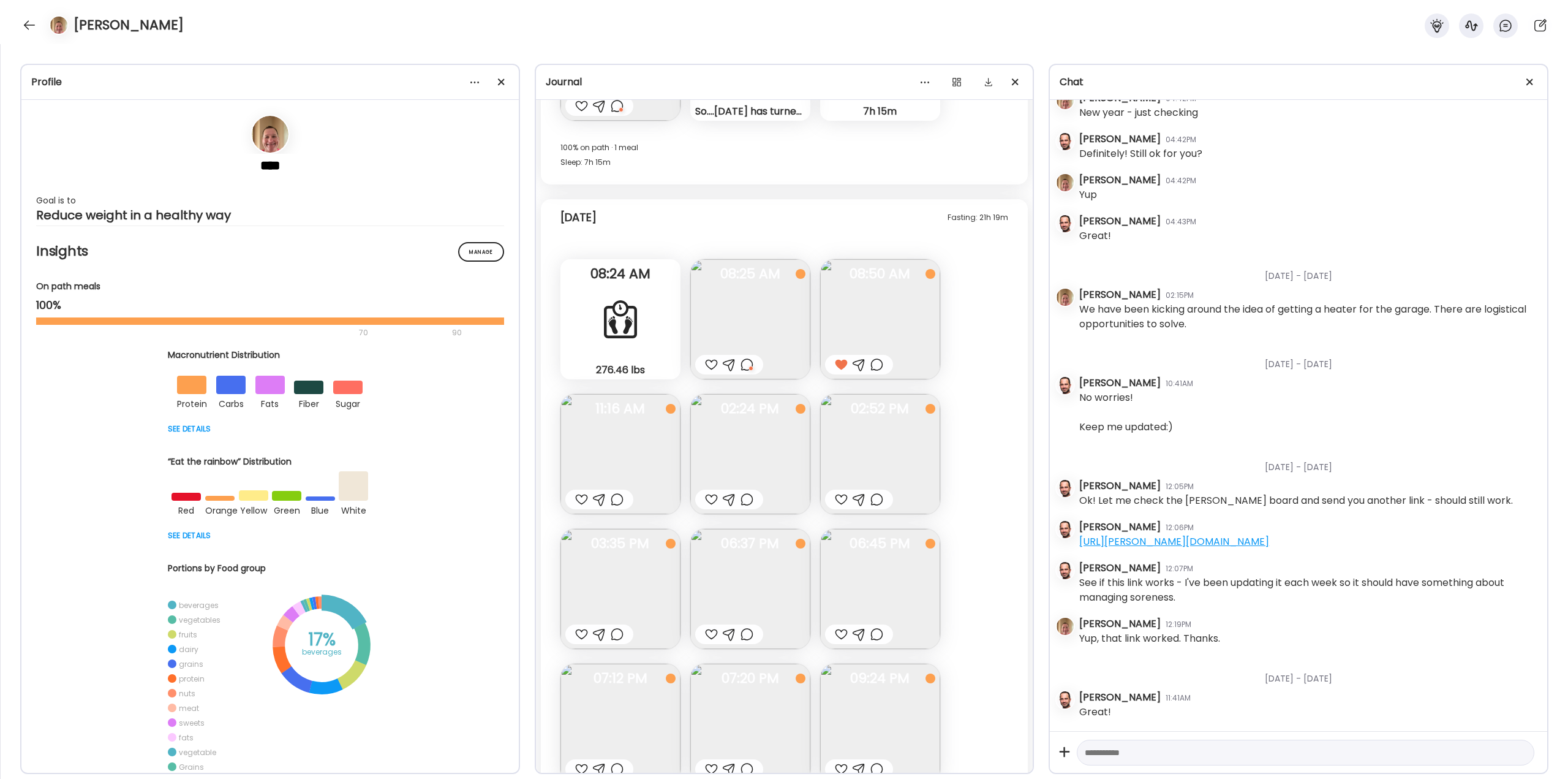
scroll to position [29581, 0]
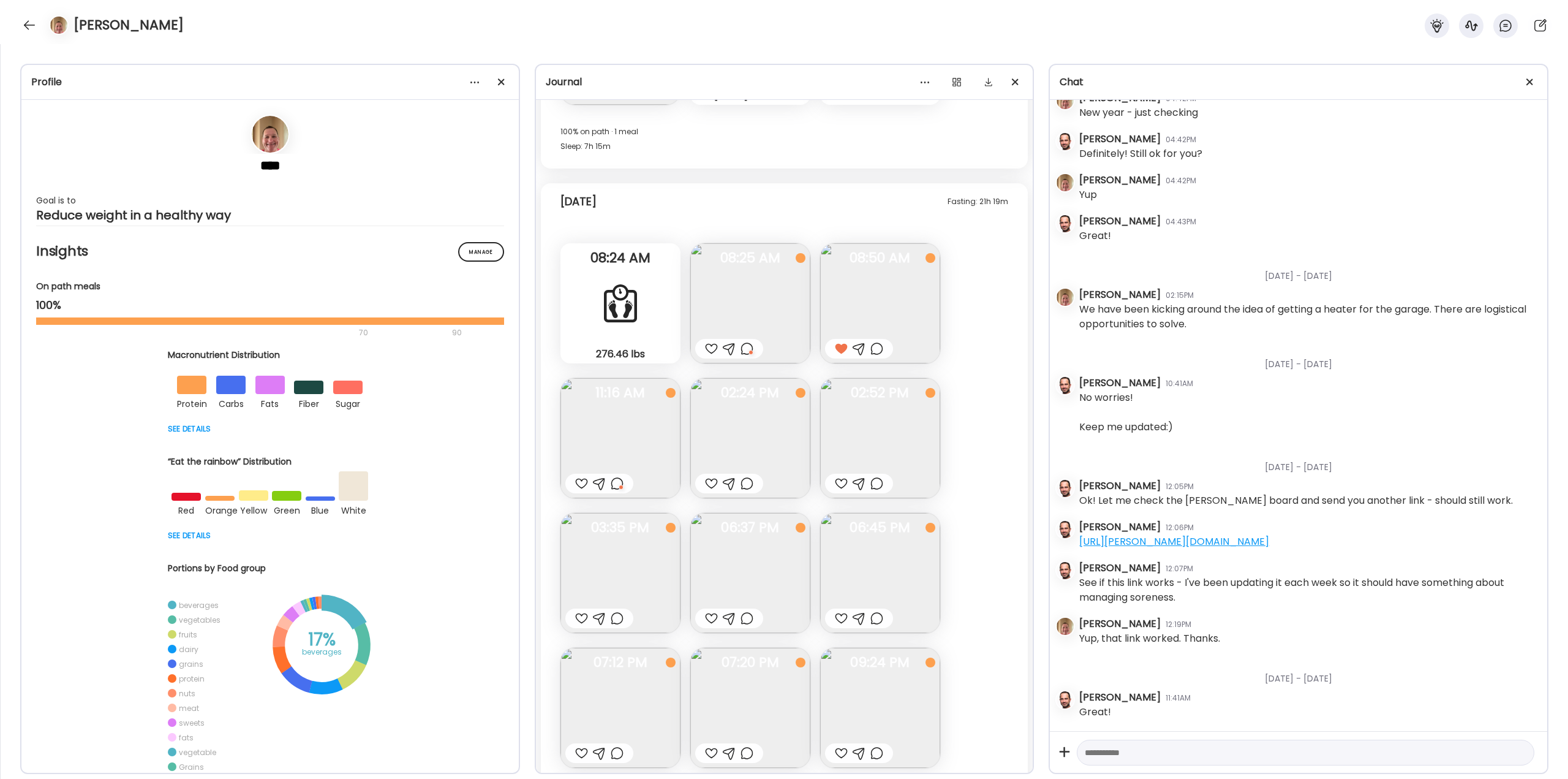
click at [609, 294] on div at bounding box center [729, 483] width 68 height 19
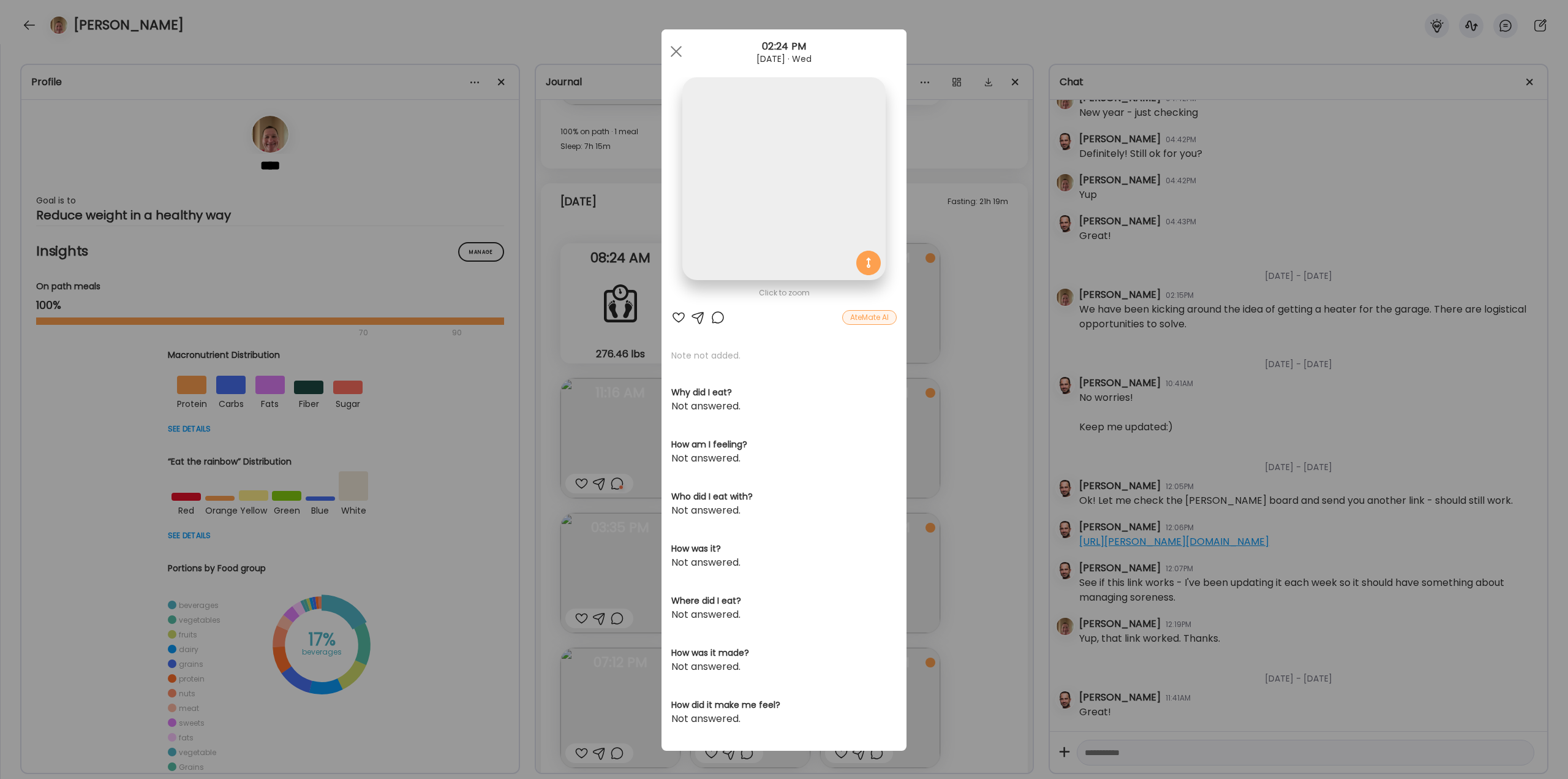
click at [609, 294] on div "Ate Coach Dashboard Wahoo! It’s official Take a moment to set up your Coach Pro…" at bounding box center [784, 390] width 1568 height 779
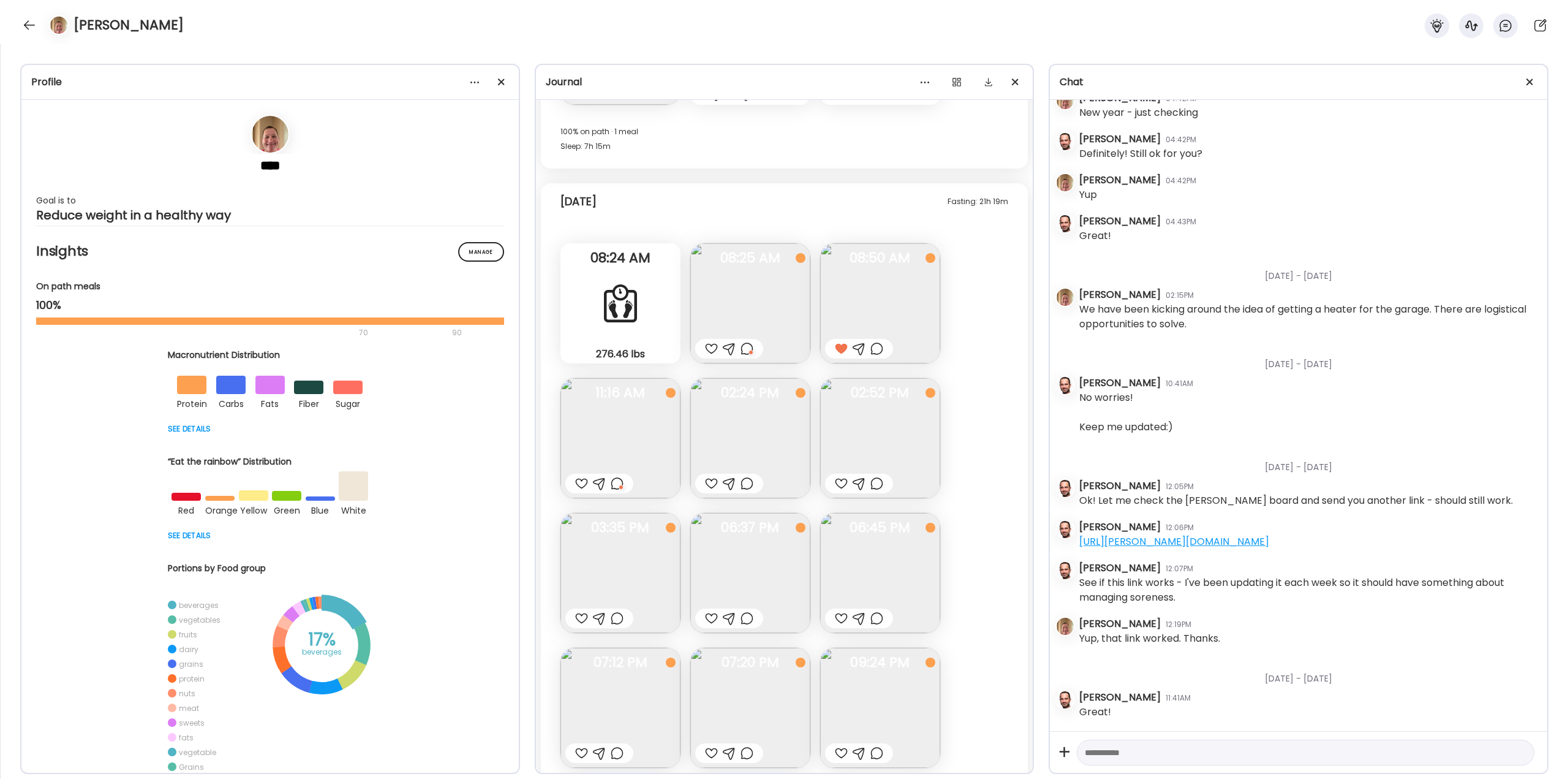
click at [609, 294] on div at bounding box center [711, 483] width 13 height 15
click at [609, 294] on img at bounding box center [880, 438] width 120 height 120
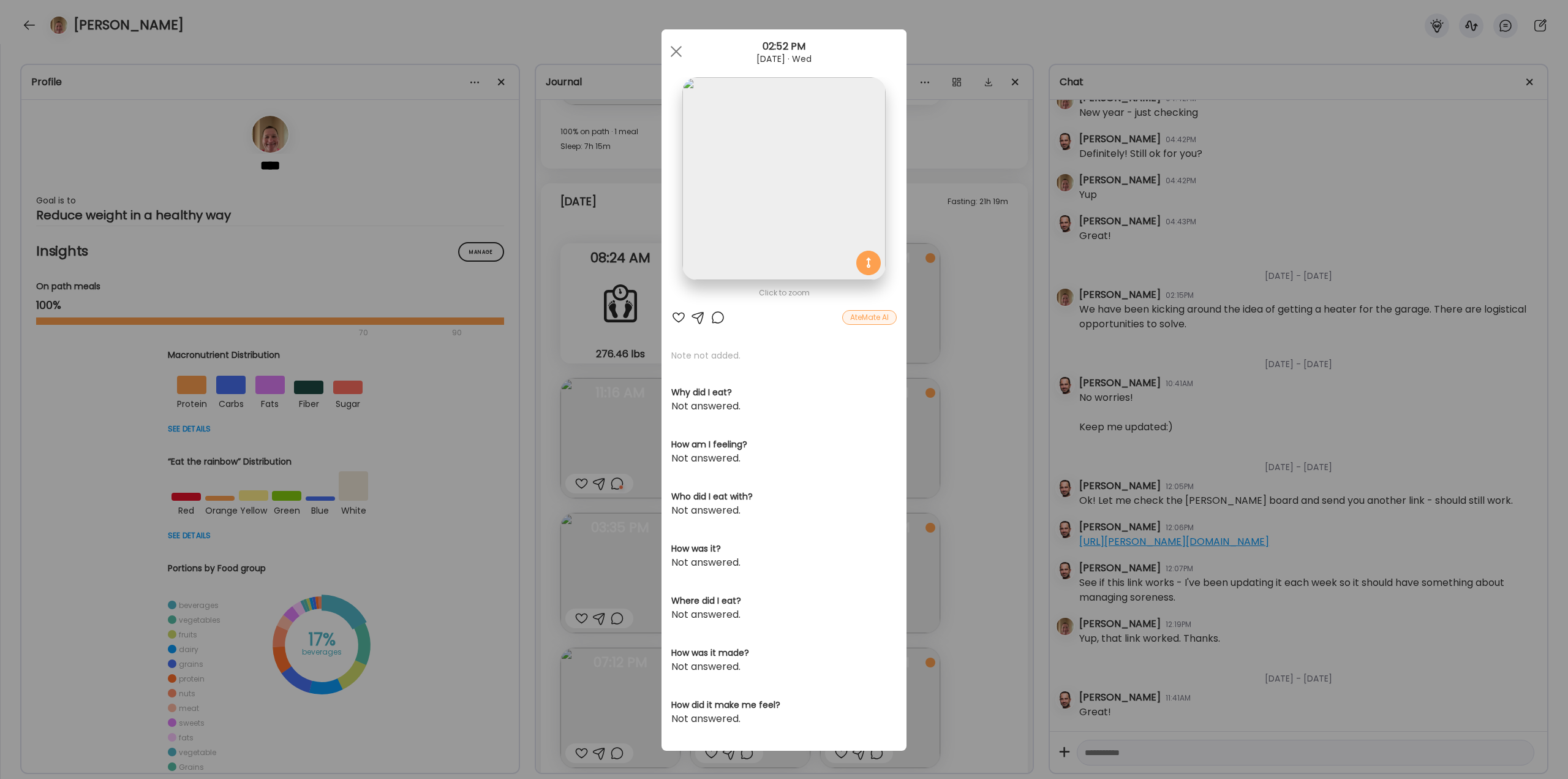
click at [609, 294] on div at bounding box center [718, 317] width 15 height 15
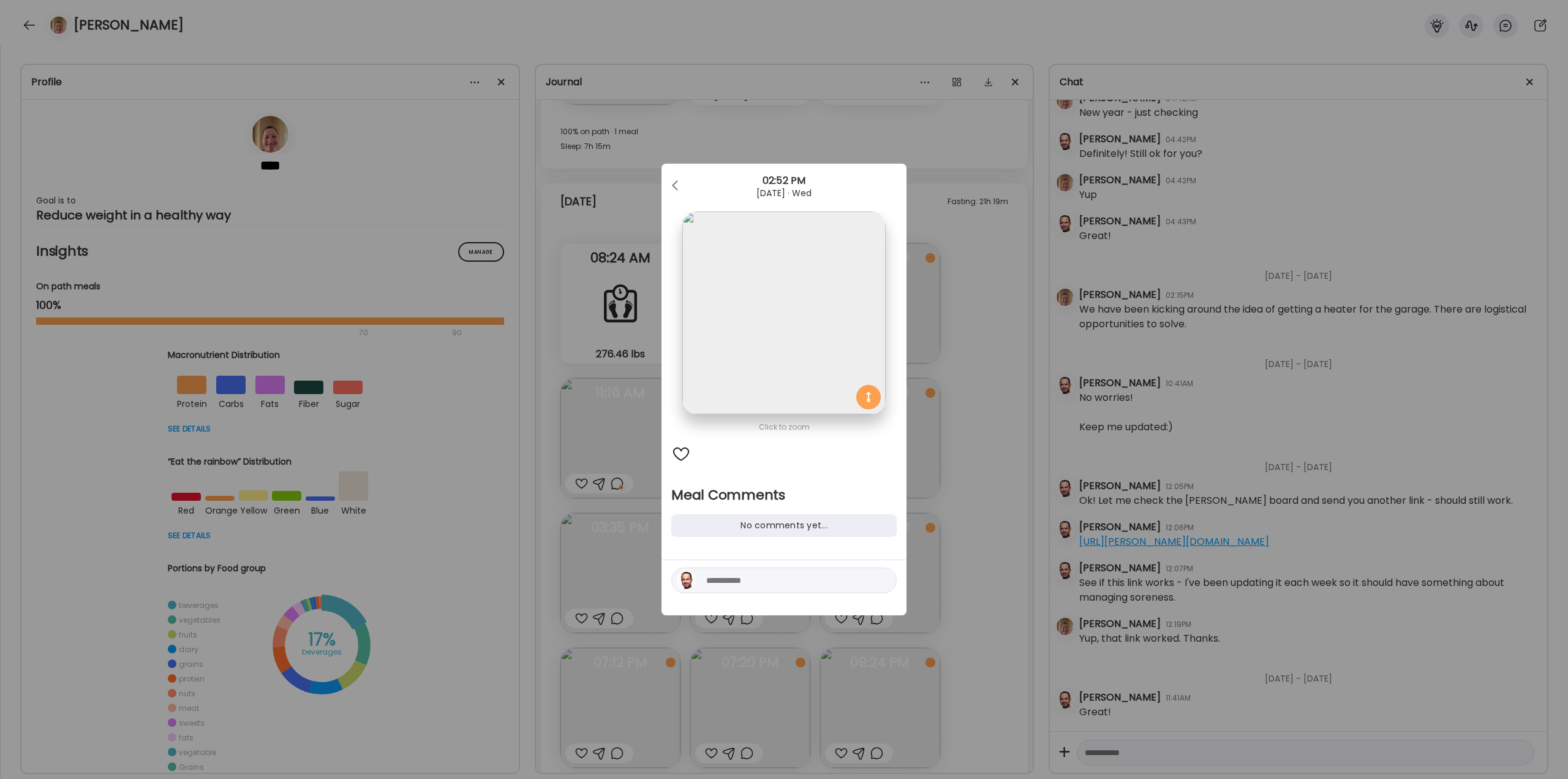
click at [609, 294] on textarea at bounding box center [789, 580] width 166 height 15
type textarea "**********"
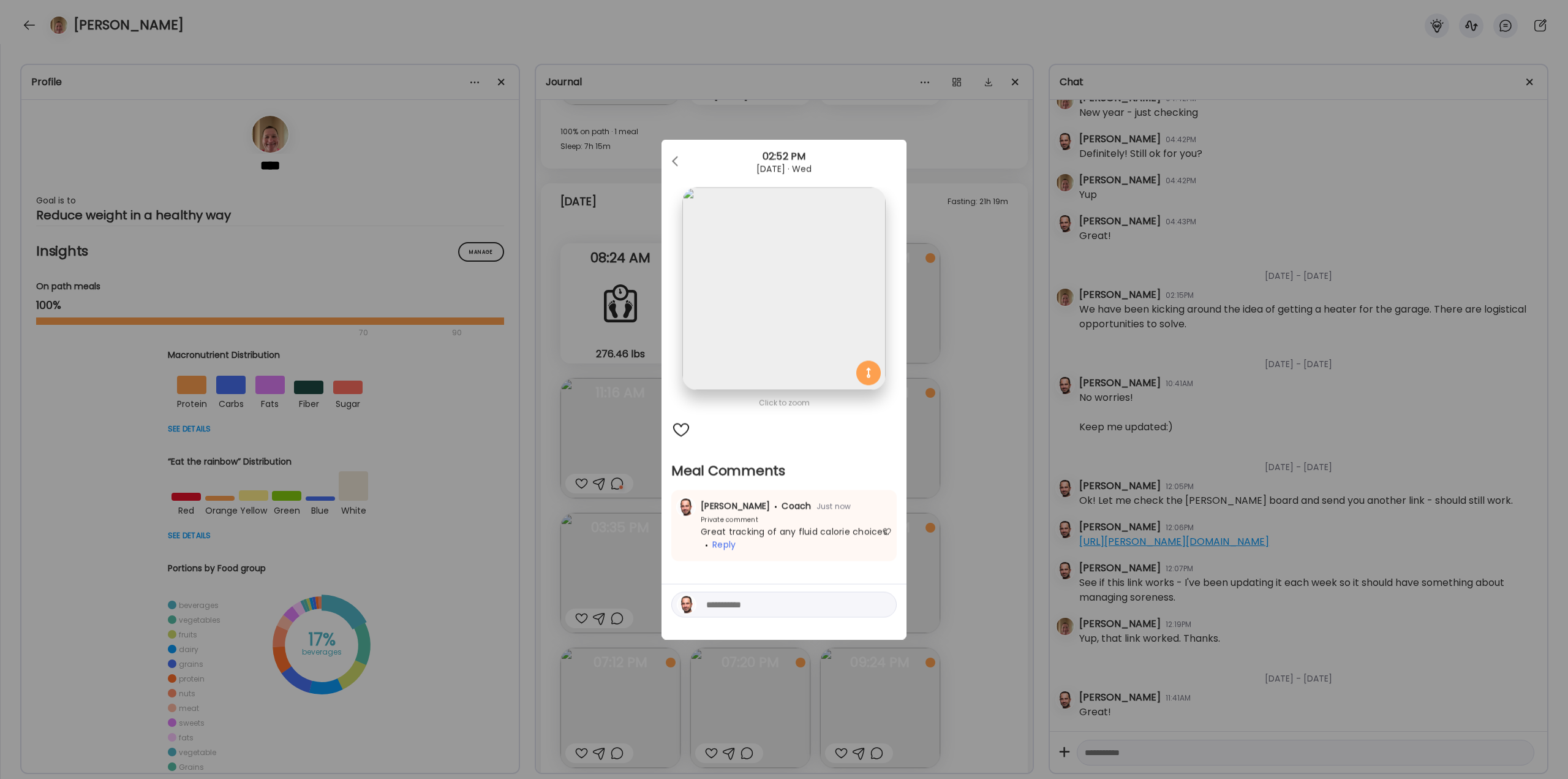
click at [609, 294] on div "Ate Coach Dashboard Wahoo! It’s official Take a moment to set up your Coach Pro…" at bounding box center [784, 390] width 1568 height 779
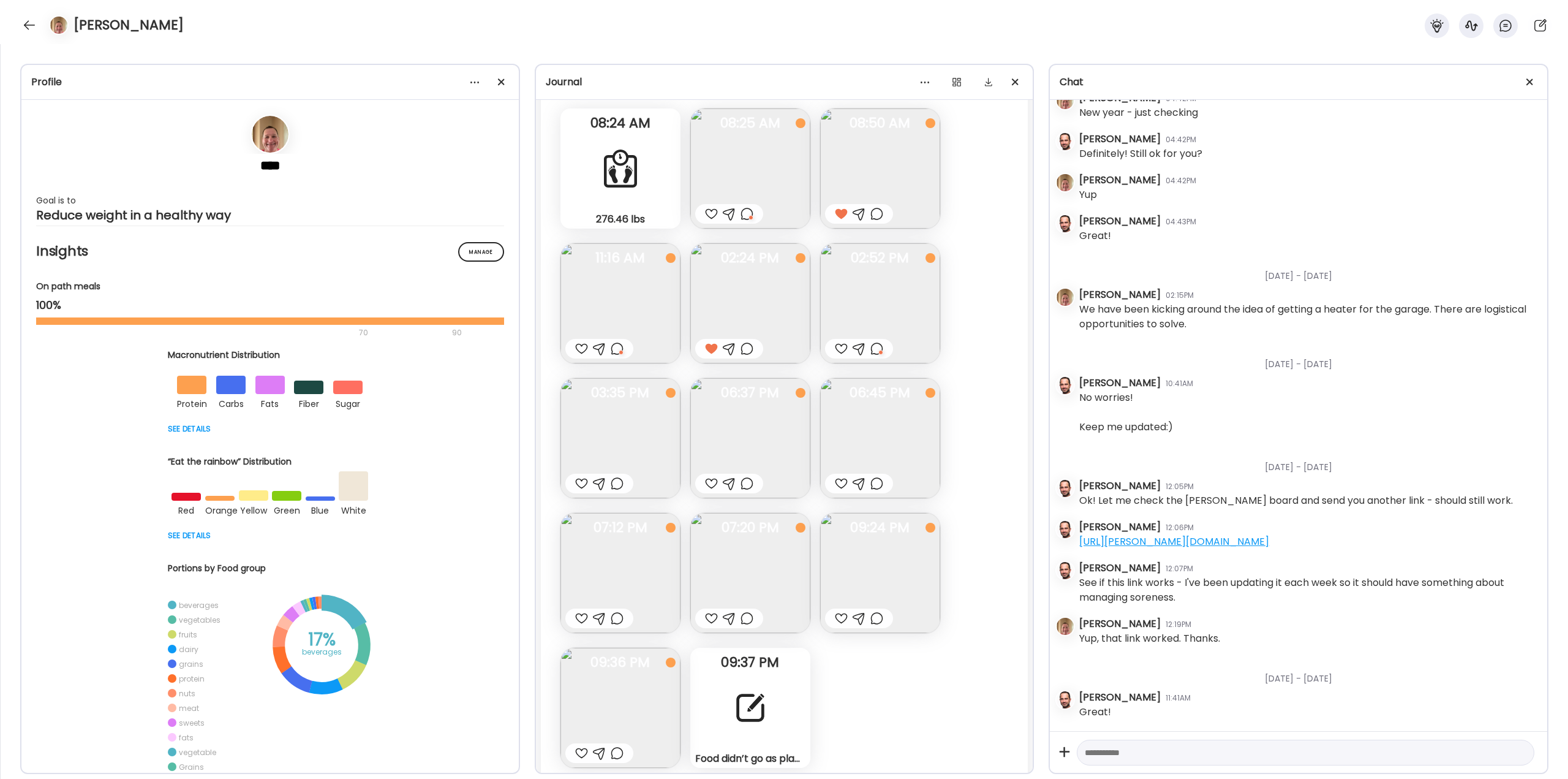
scroll to position [29765, 0]
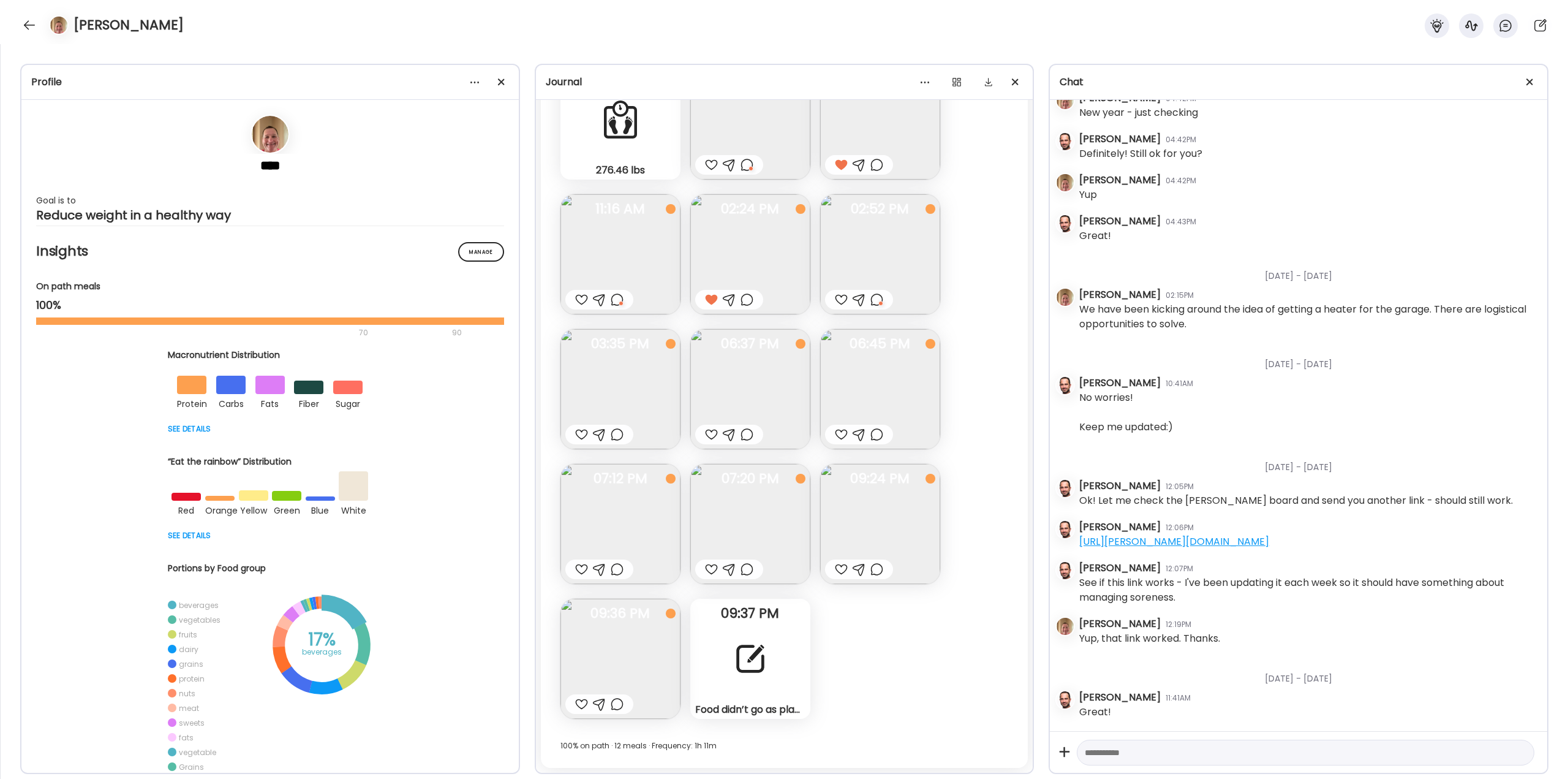
click at [609, 294] on div at bounding box center [751, 659] width 44 height 44
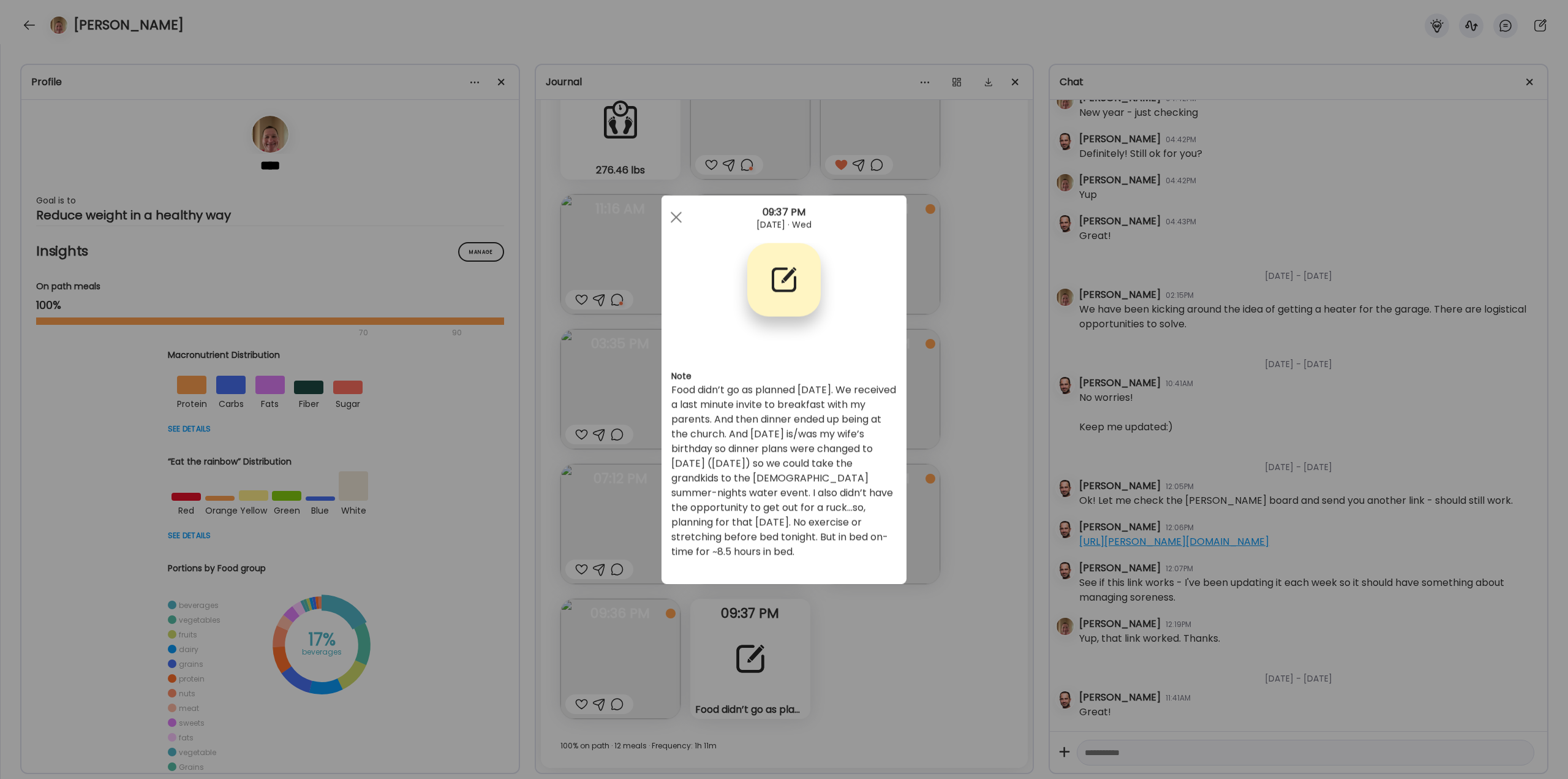
click at [609, 294] on div "Ate Coach Dashboard Wahoo! It’s official Take a moment to set up your Coach Pro…" at bounding box center [784, 390] width 1568 height 779
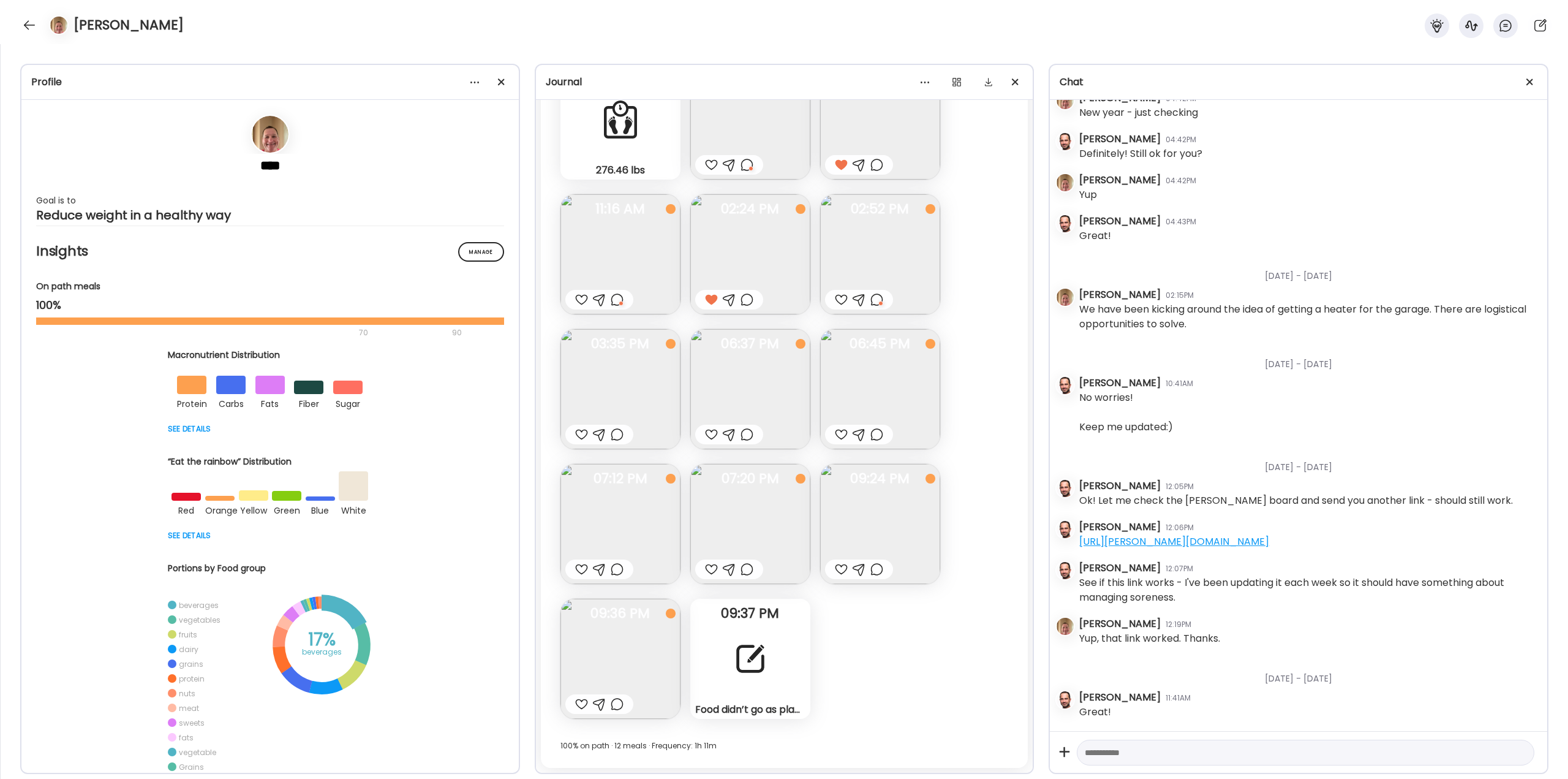
click at [609, 294] on img at bounding box center [750, 389] width 120 height 120
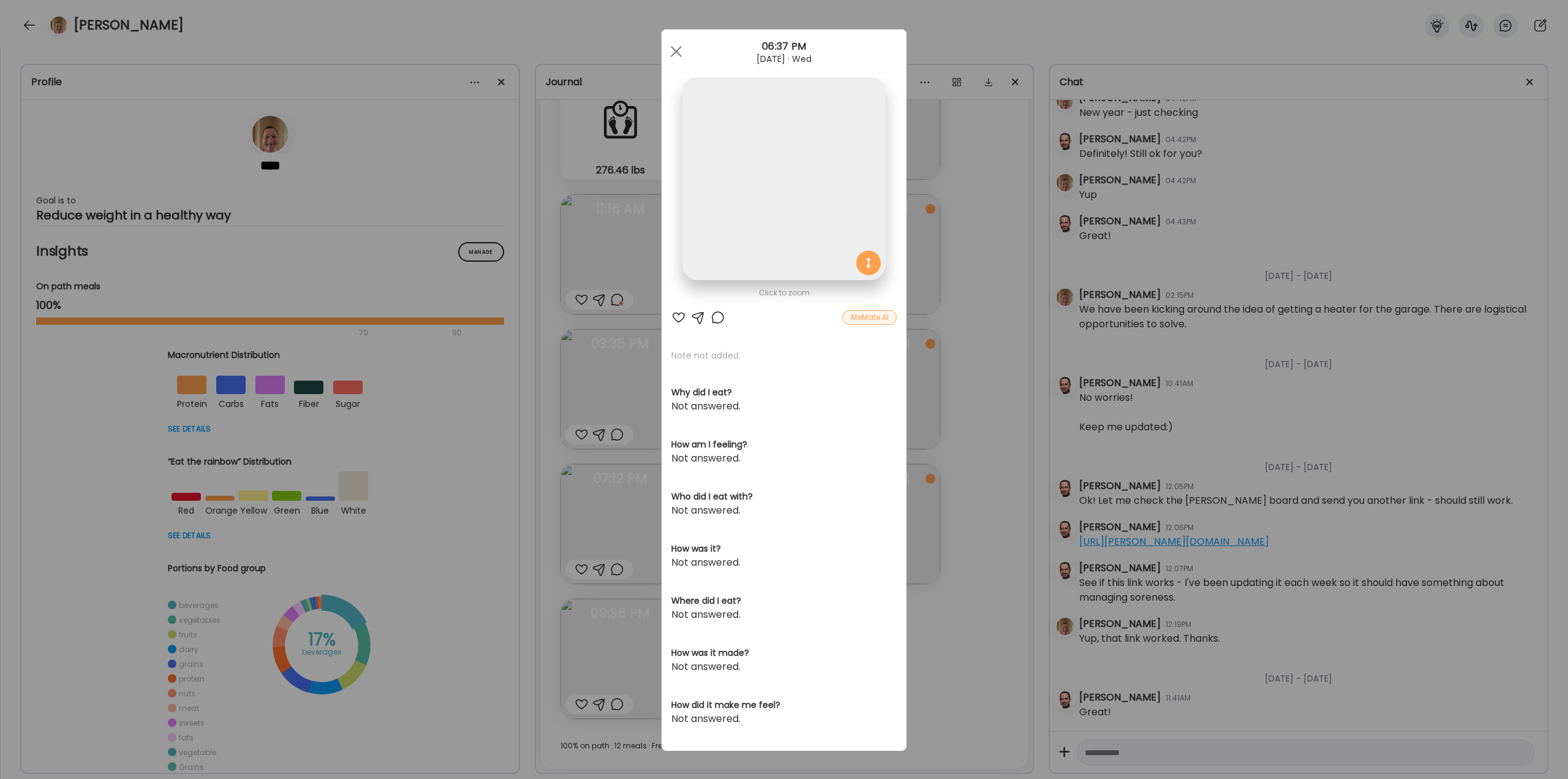
click at [609, 294] on div "Ate Coach Dashboard Wahoo! It’s official Take a moment to set up your Coach Pro…" at bounding box center [784, 390] width 1568 height 779
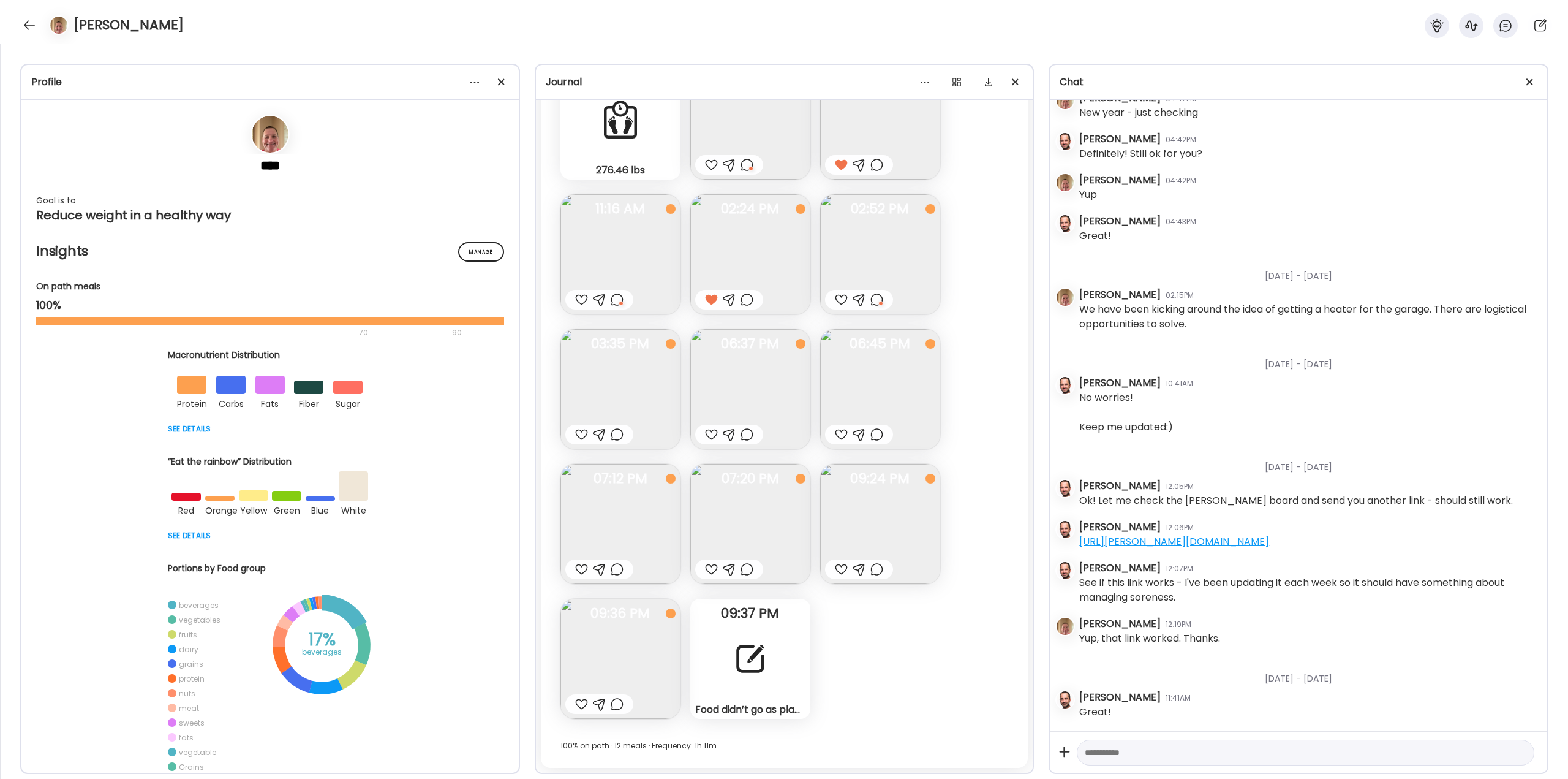
click at [609, 294] on div at bounding box center [617, 704] width 13 height 15
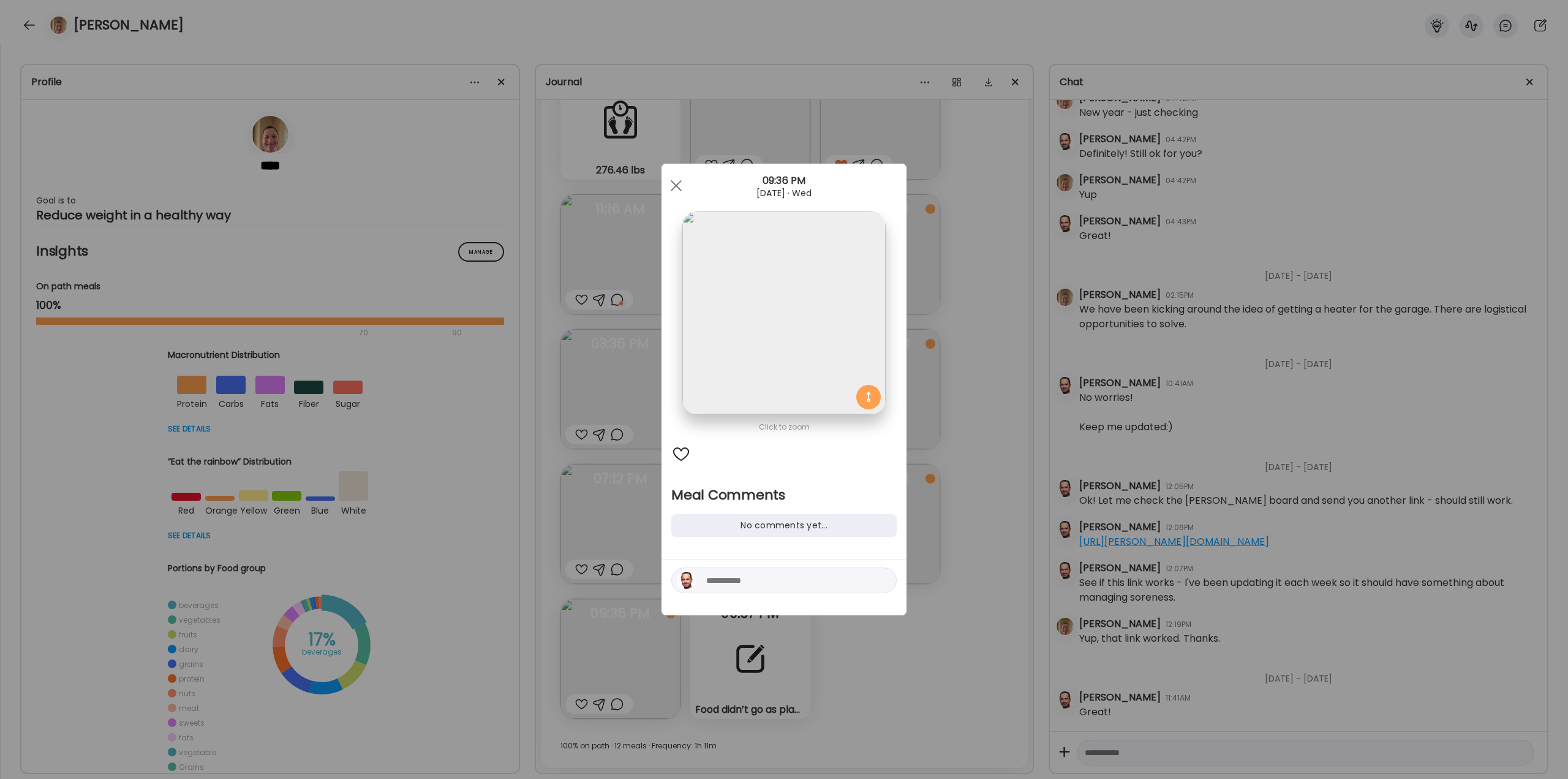
click at [609, 294] on textarea at bounding box center [789, 580] width 166 height 15
click at [609, 294] on div "Ate Coach Dashboard Wahoo! It’s official Take a moment to set up your Coach Pro…" at bounding box center [784, 390] width 1568 height 779
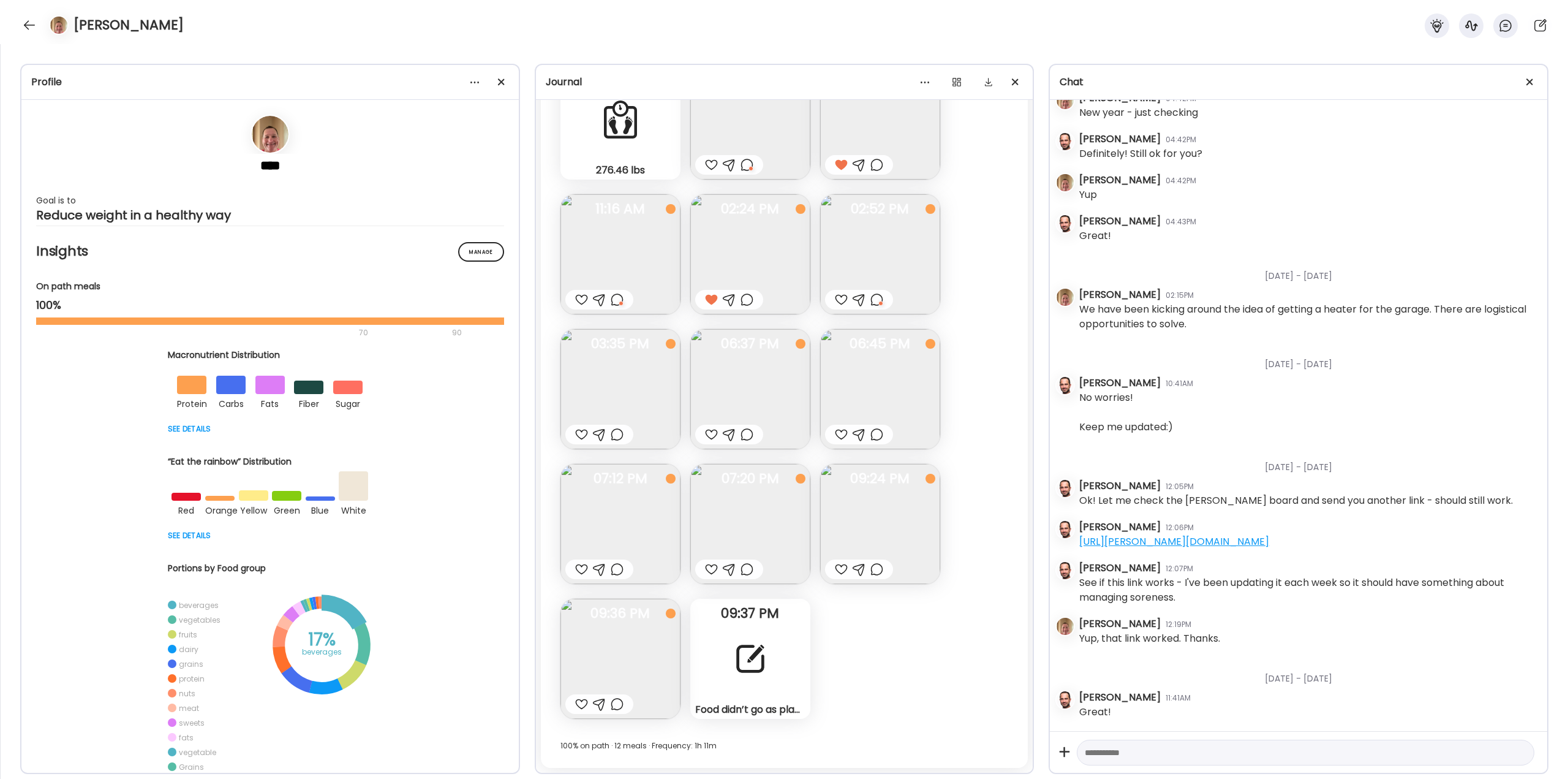
click at [609, 294] on div at bounding box center [617, 704] width 13 height 15
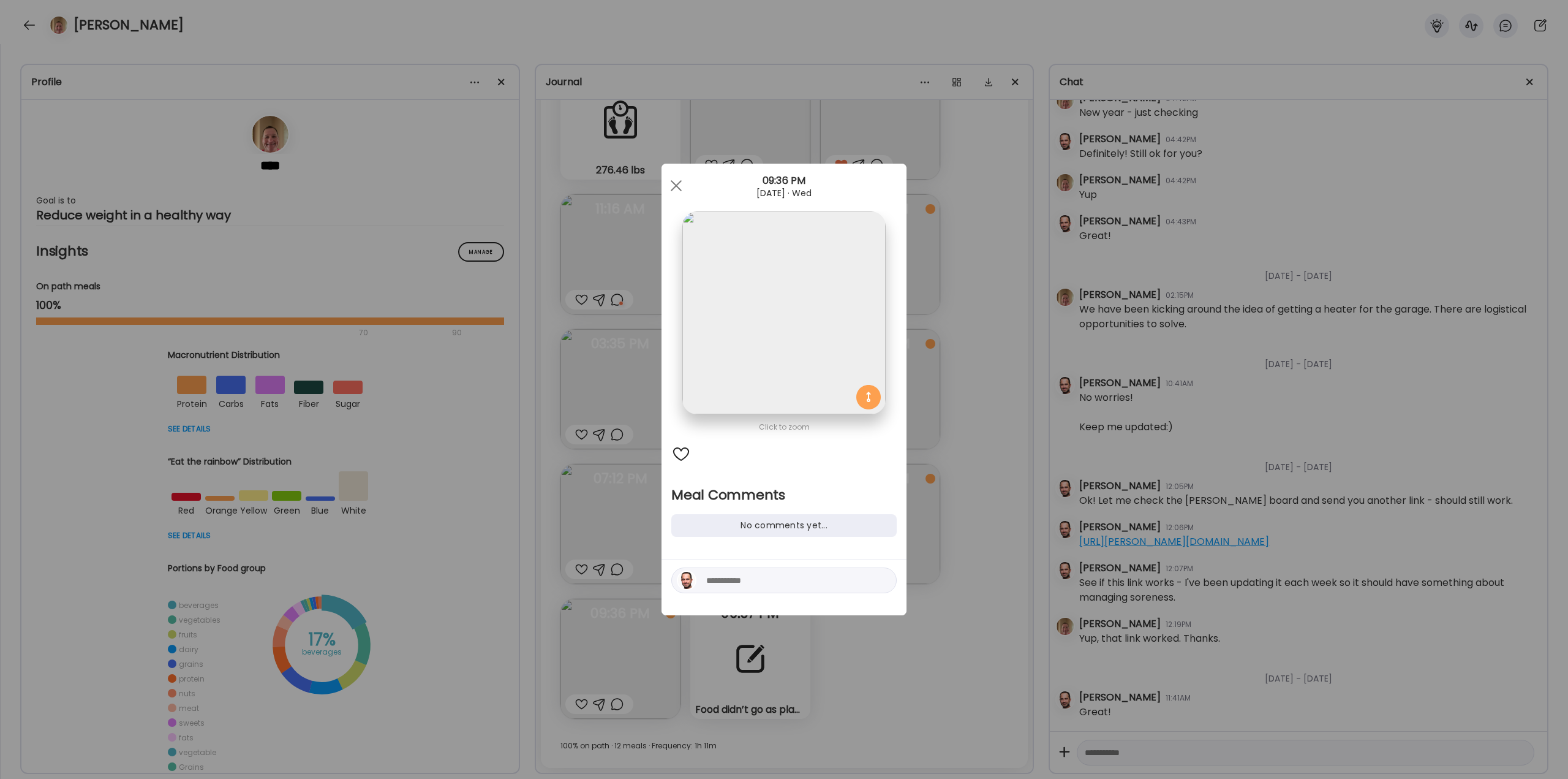
click at [609, 294] on textarea at bounding box center [789, 580] width 166 height 15
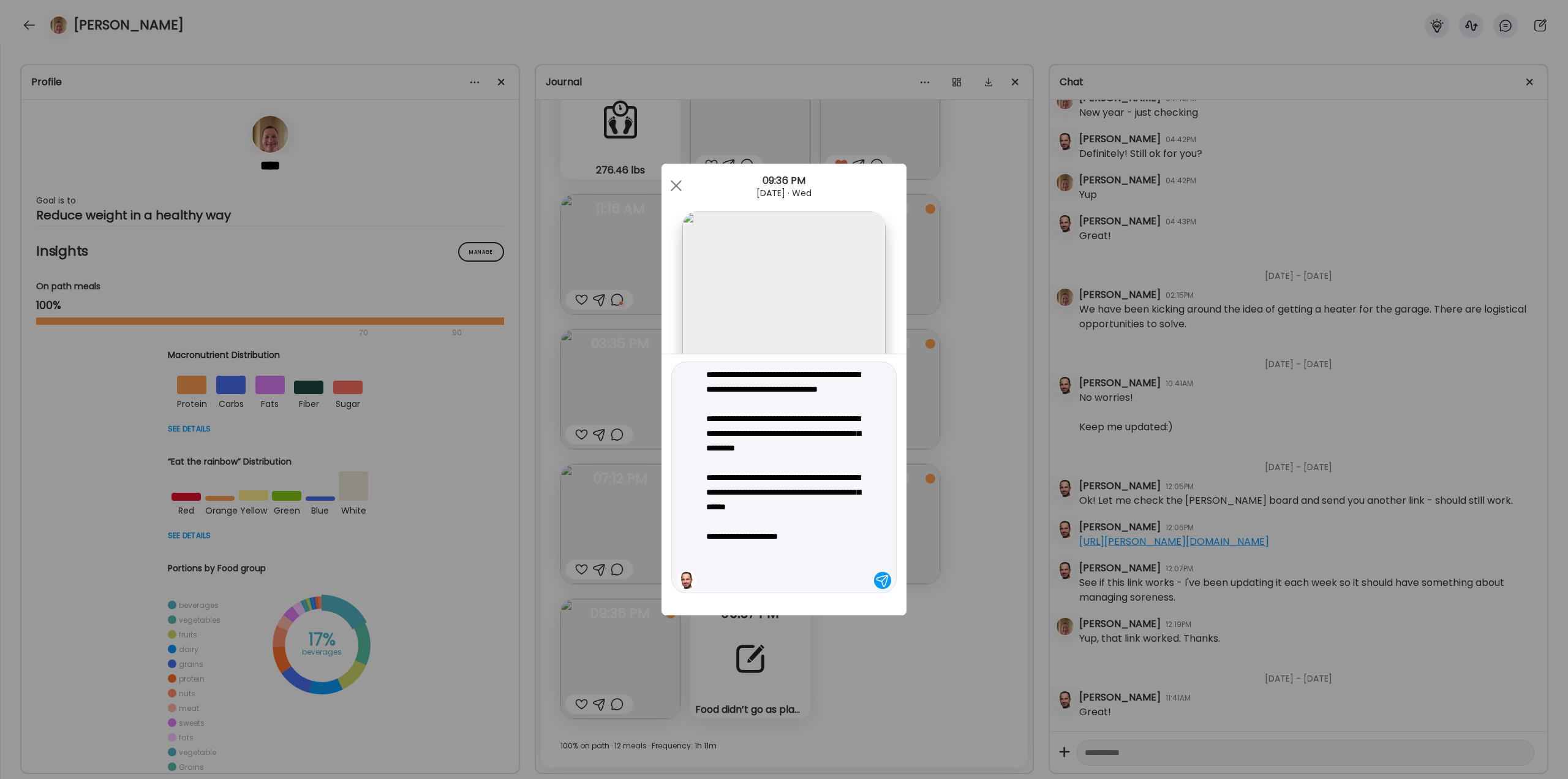
type textarea "**********"
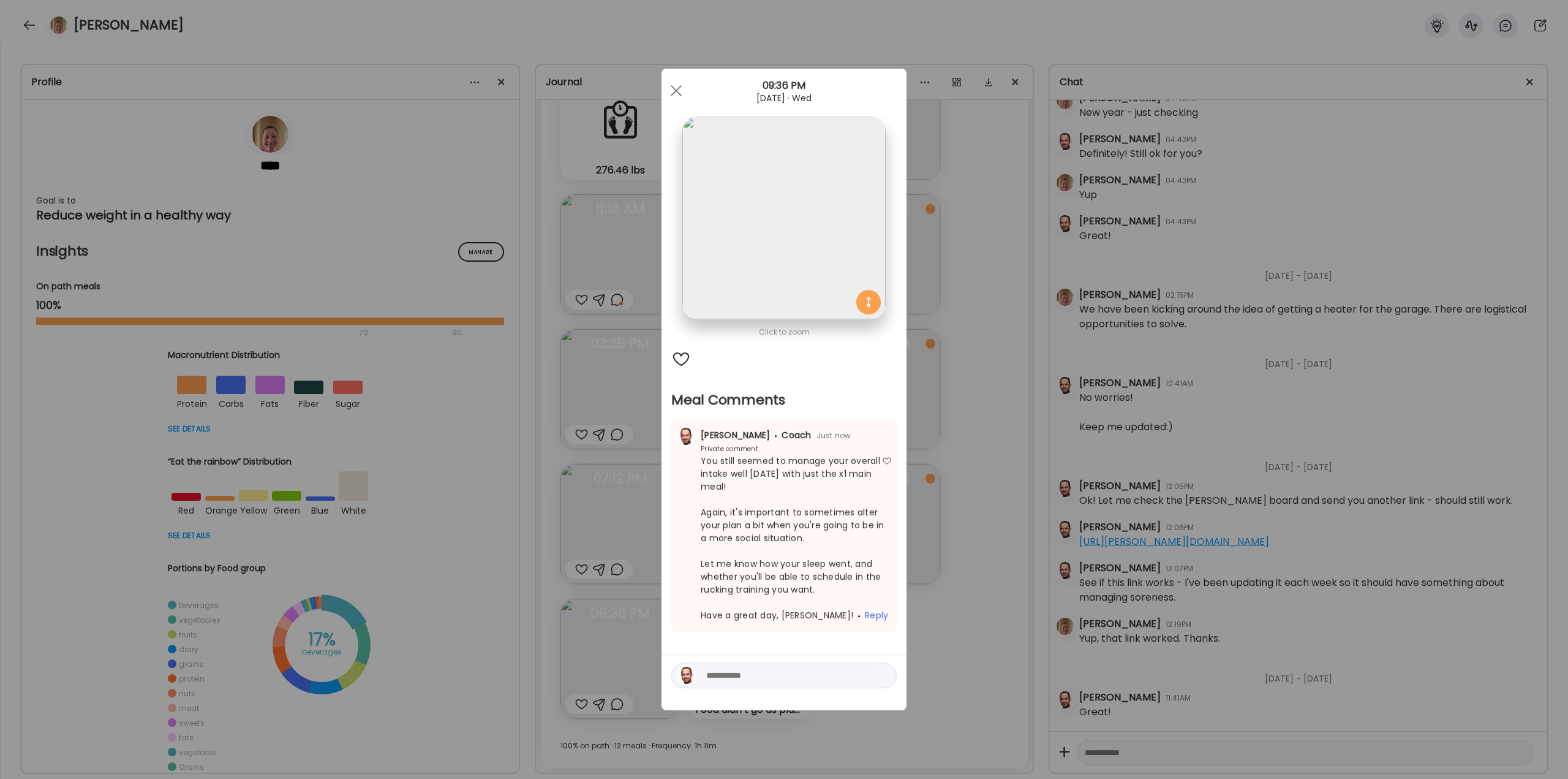
click at [609, 294] on div "Ate Coach Dashboard Wahoo! It’s official Take a moment to set up your Coach Pro…" at bounding box center [784, 390] width 1568 height 779
